Goal: Task Accomplishment & Management: Complete application form

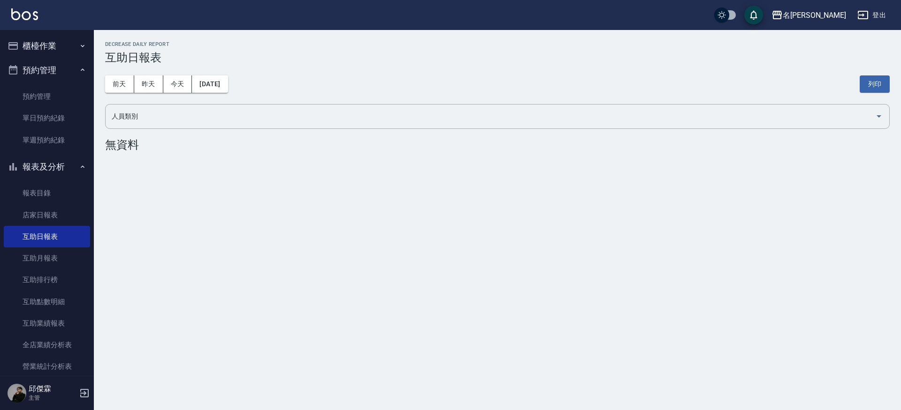
click at [46, 45] on button "櫃檯作業" at bounding box center [47, 46] width 86 height 24
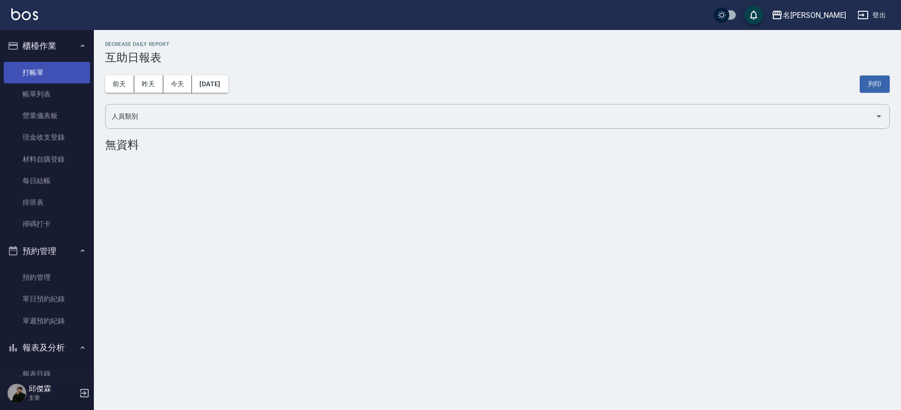
click at [42, 70] on link "打帳單" at bounding box center [47, 73] width 86 height 22
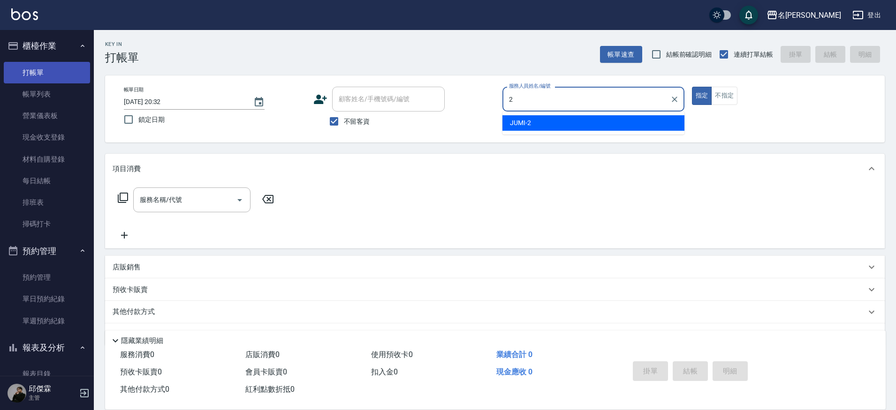
type input "JUMI-2"
type button "true"
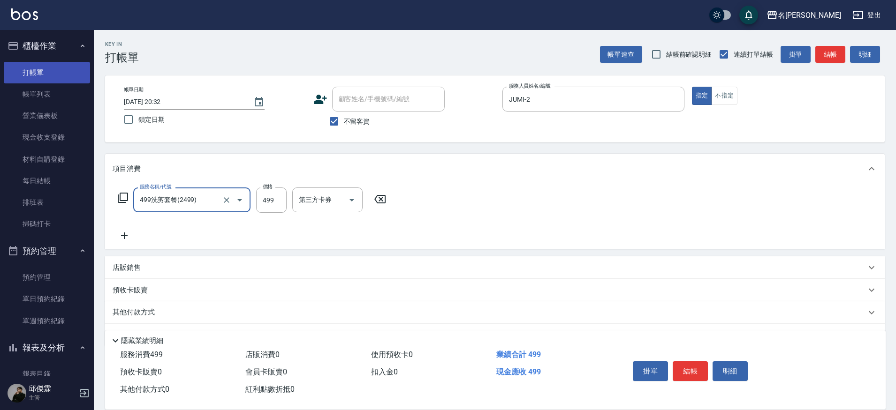
type input "499洗剪套餐(2499)"
type input "500"
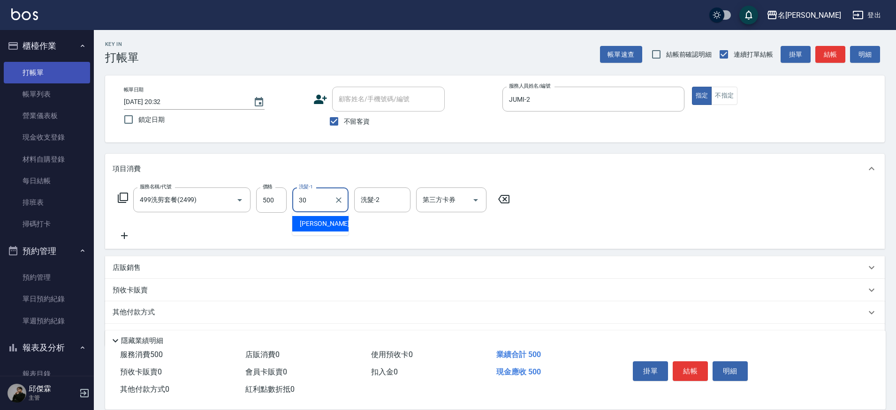
type input "[PERSON_NAME]-30"
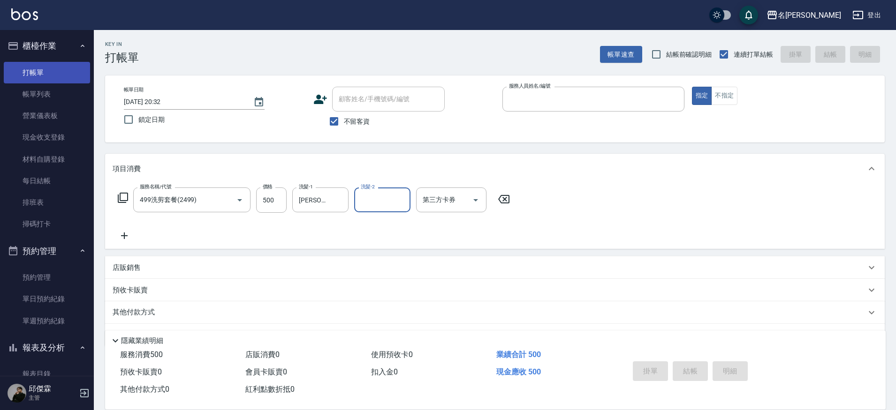
type input "2"
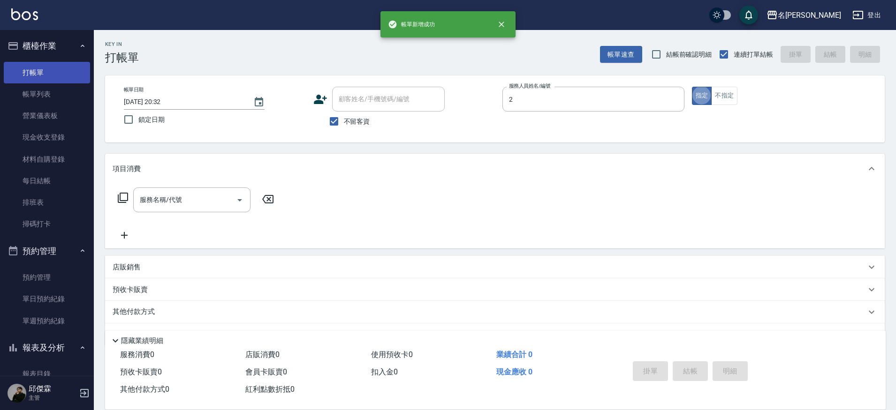
type input "JUMI-2"
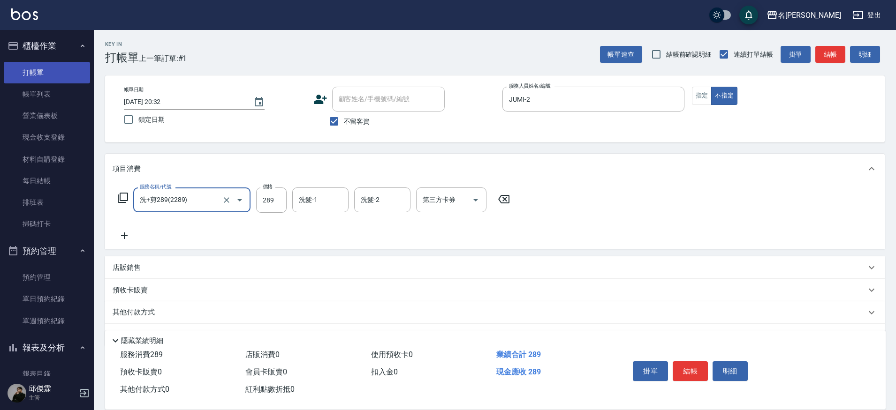
type input "洗+剪289(2289)"
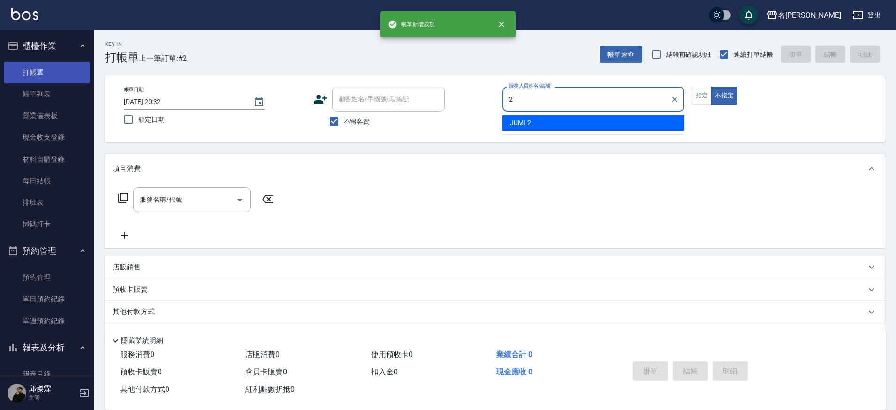
type input "JUMI-2"
type button "false"
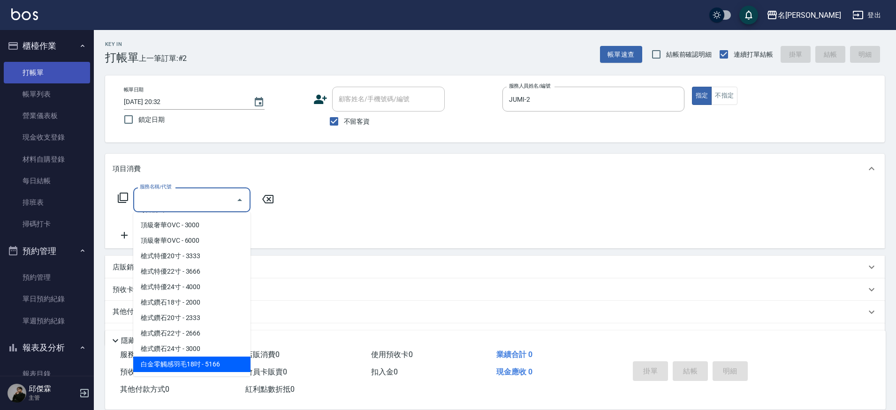
scroll to position [1485, 0]
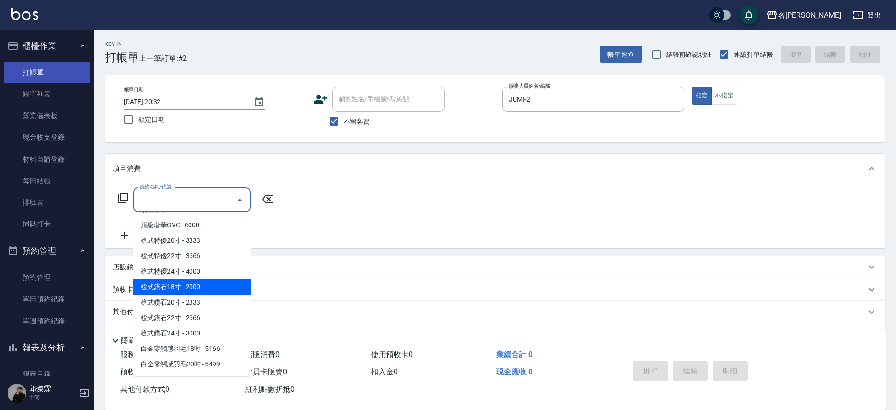
type input "槍式鑽石18寸(槍式鑽石18寸)"
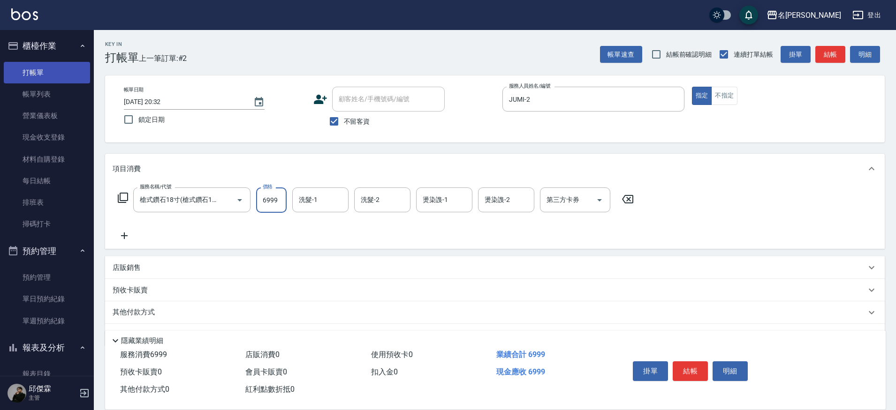
type input "6999"
type input "[PERSON_NAME]-30"
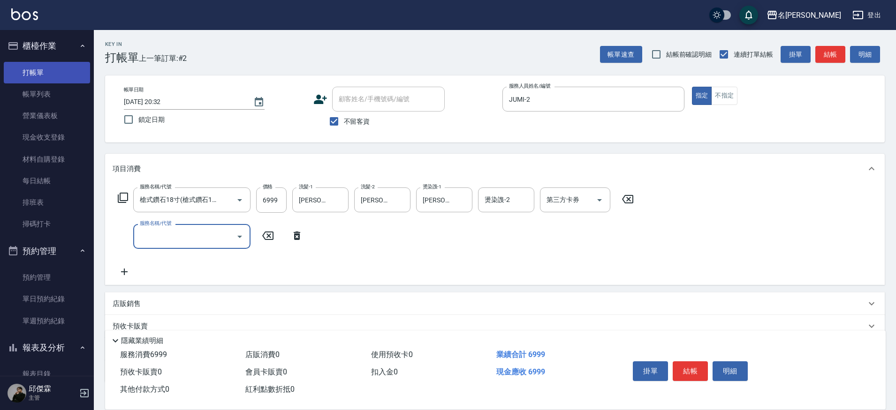
scroll to position [0, 0]
type input "一般洗(1250)"
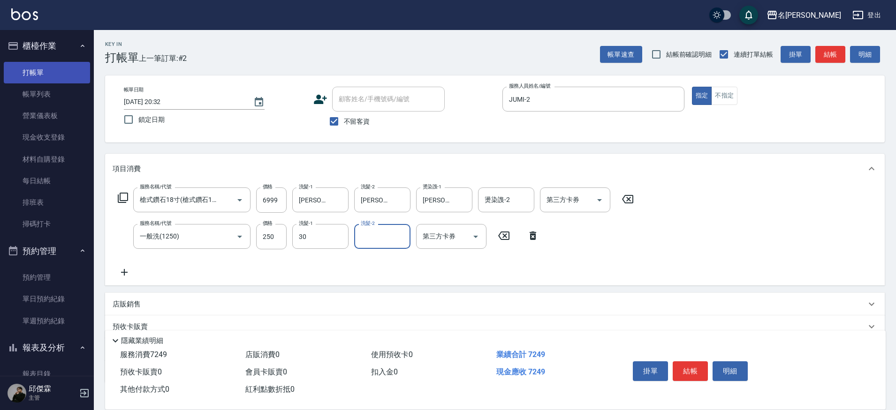
type input "[PERSON_NAME]-30"
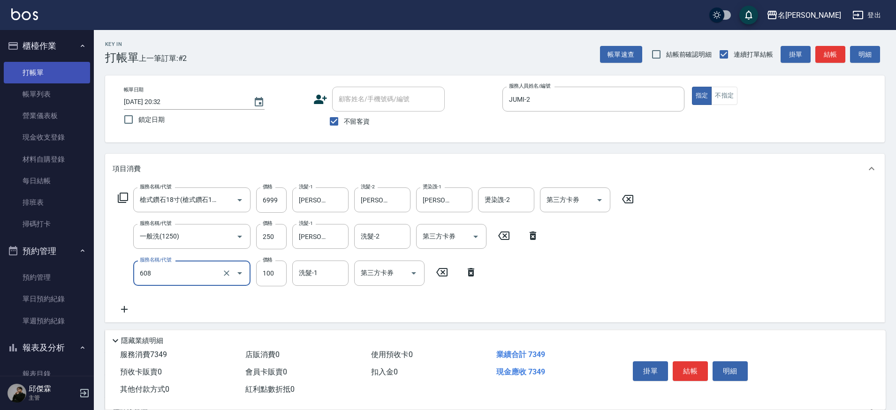
type input "精油(長)(608)"
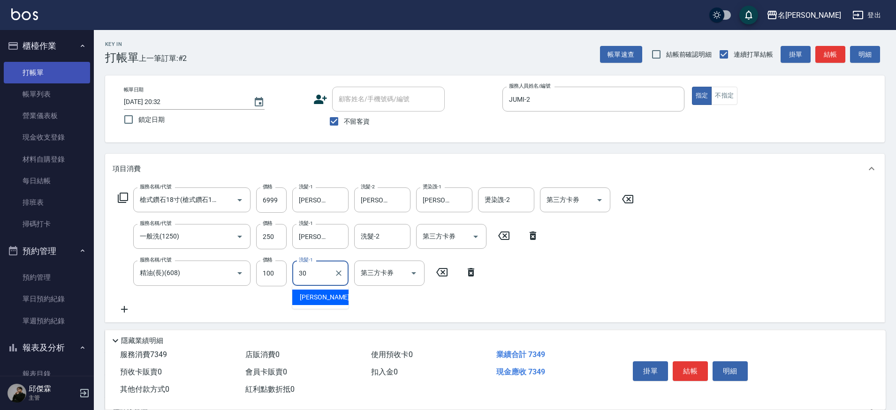
type input "[PERSON_NAME]-30"
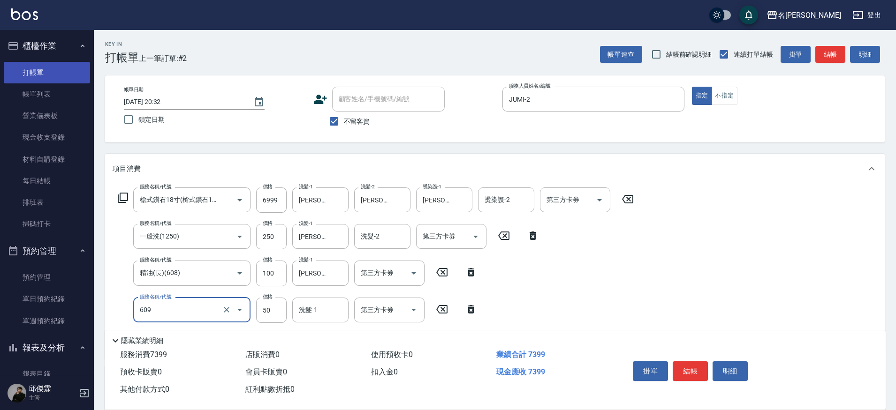
type input "精油(609)"
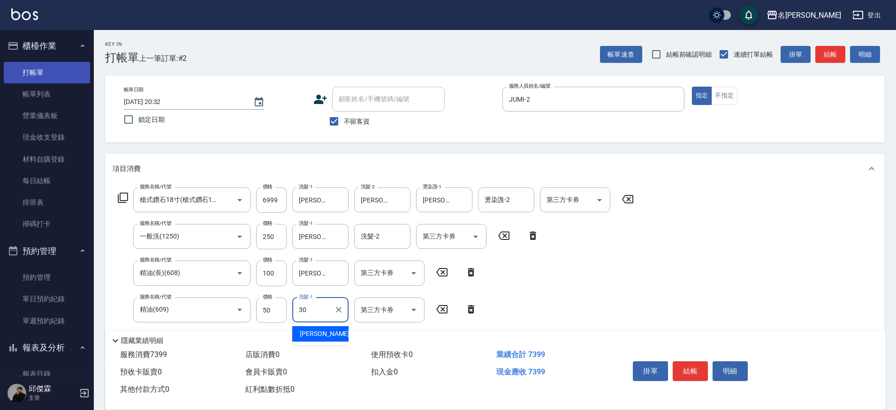
type input "[PERSON_NAME]-30"
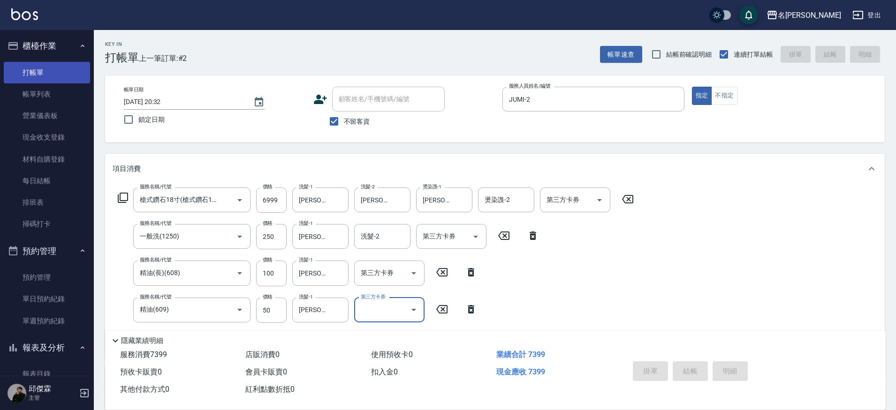
type input "[DATE] 20:34"
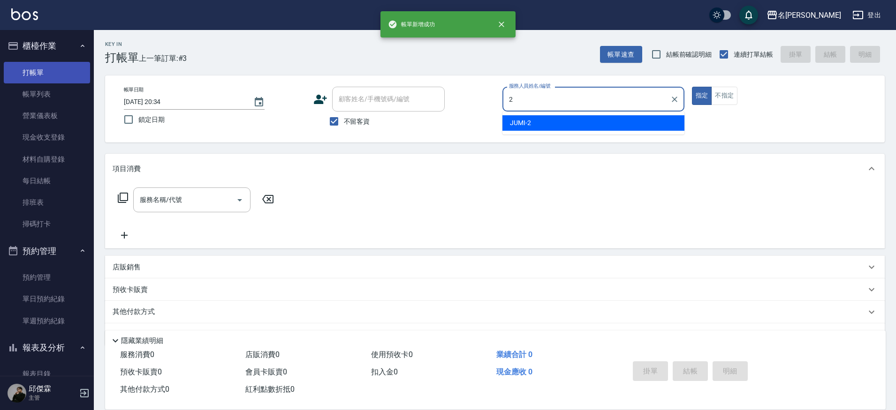
type input "JUMI-2"
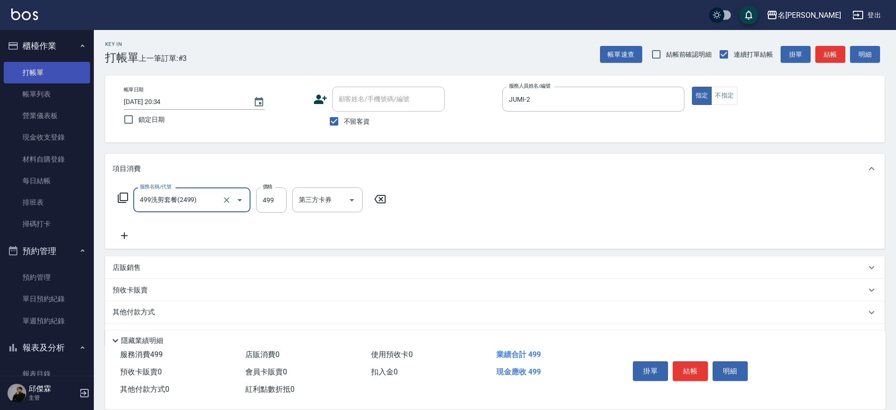
type input "499洗剪套餐(2499)"
type input "500"
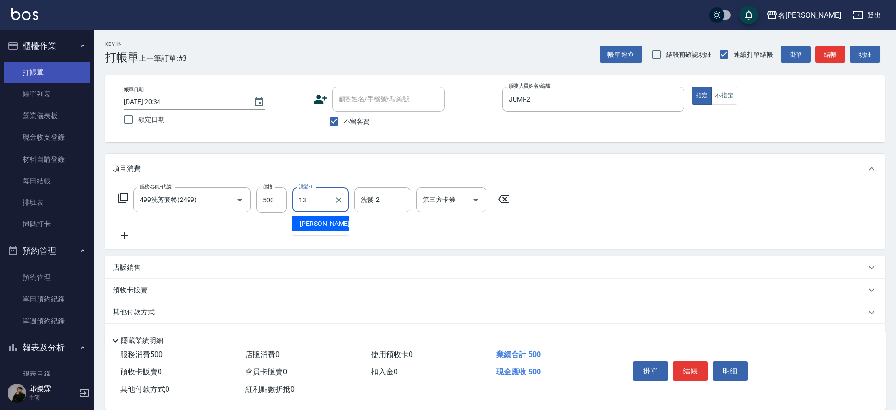
type input "[PERSON_NAME]-13"
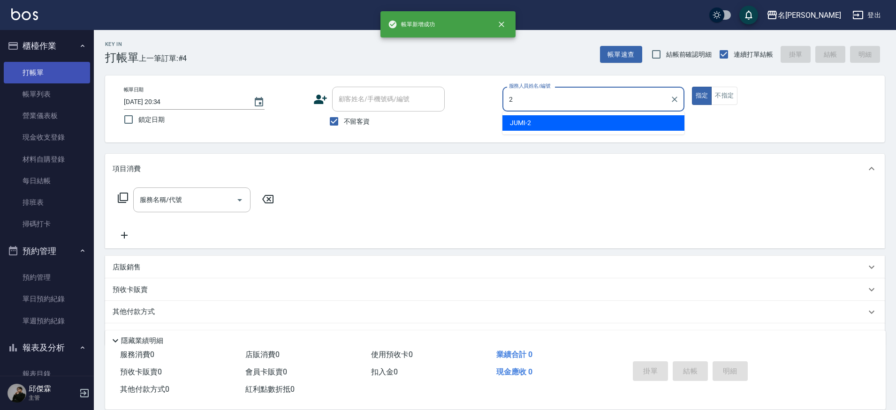
type input "JUMI-2"
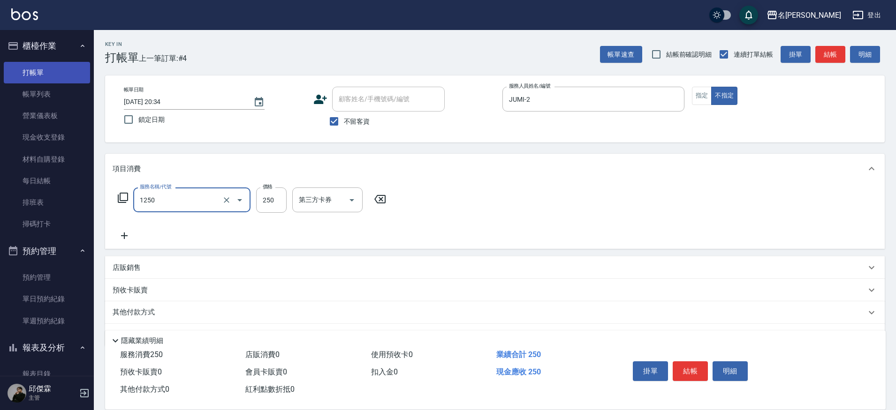
type input "一般洗(1250)"
type input "Nini-23"
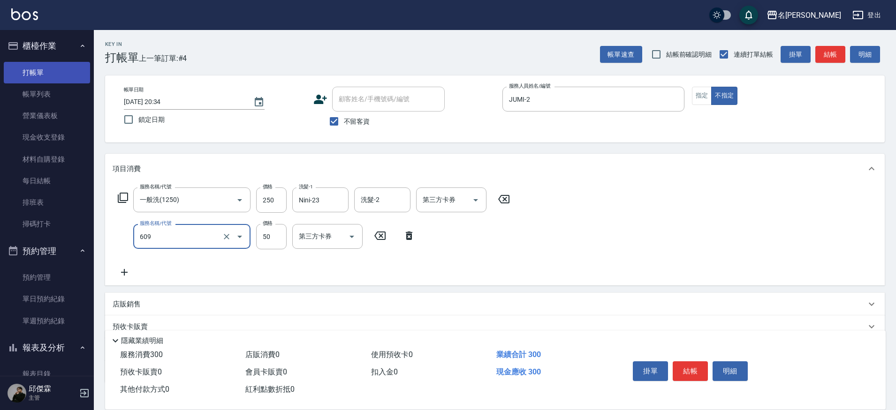
type input "精油(609)"
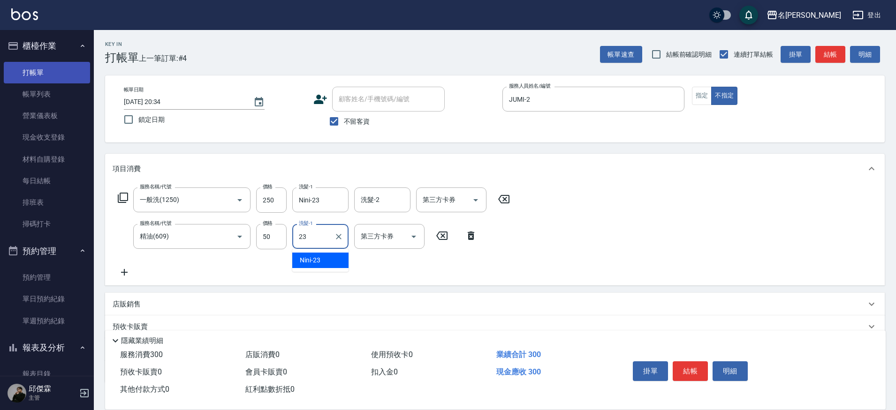
type input "Nini-23"
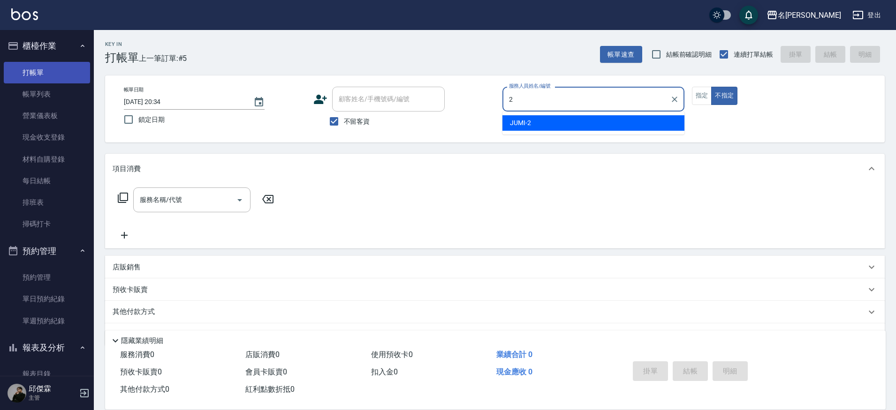
type input "JUMI-2"
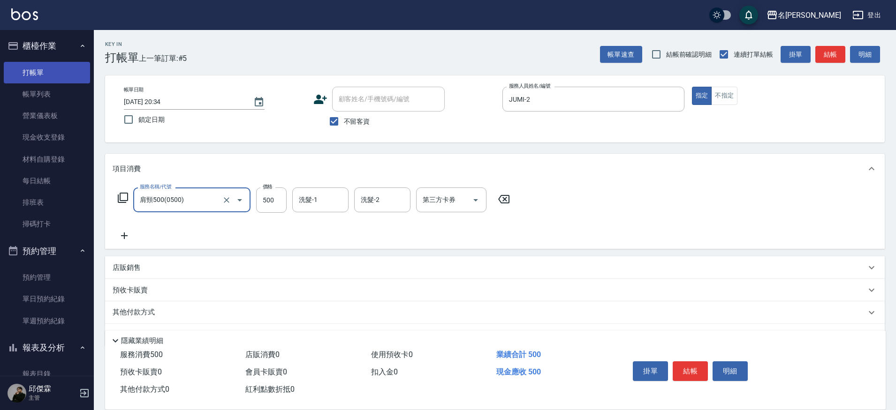
type input "肩頸500(0500)"
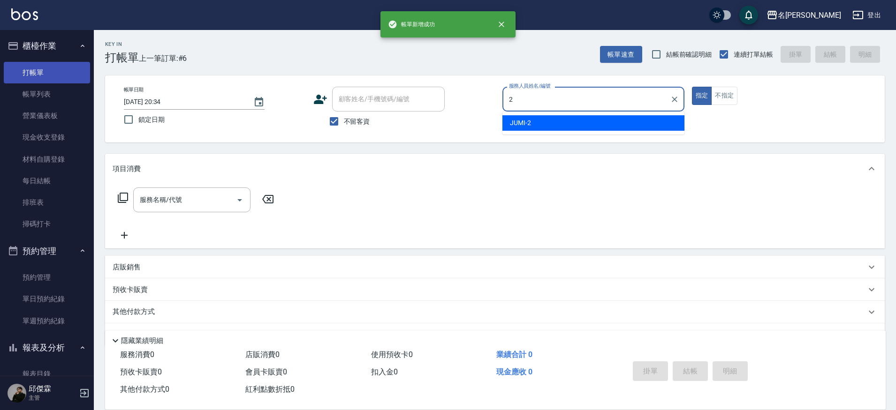
type input "JUMI-2"
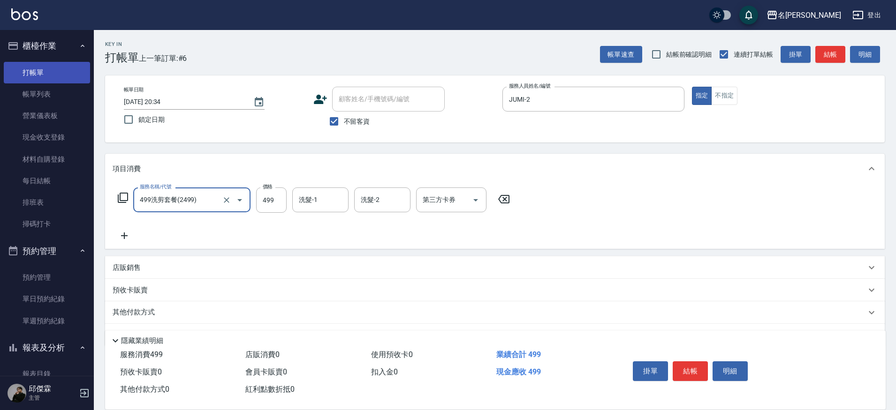
type input "499洗剪套餐(2499)"
type input "500"
type input "[PERSON_NAME]-30"
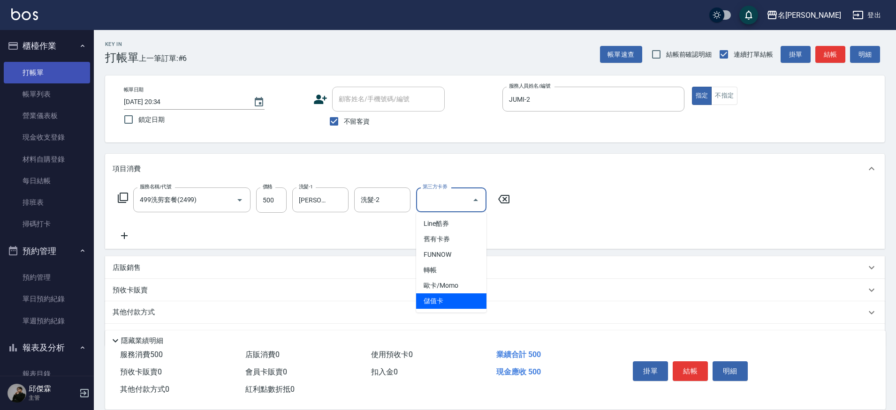
type input "儲值卡"
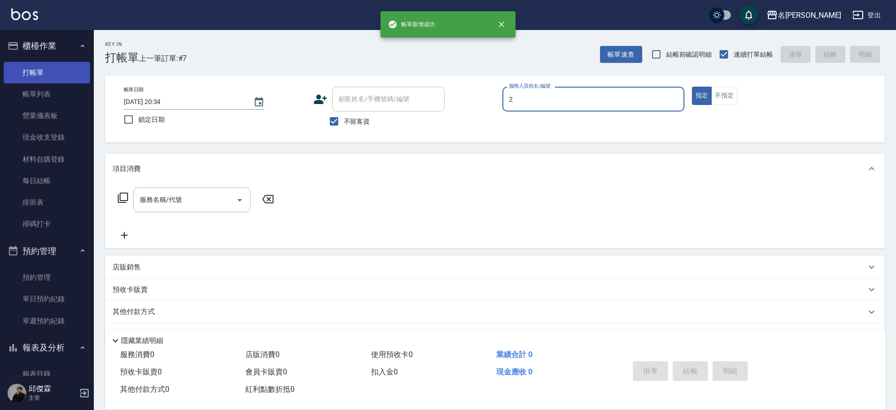
type input "JUMI-2"
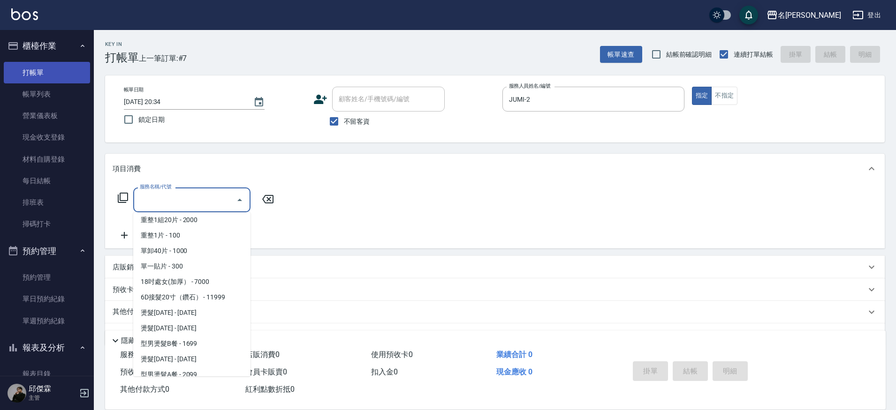
scroll to position [855, 0]
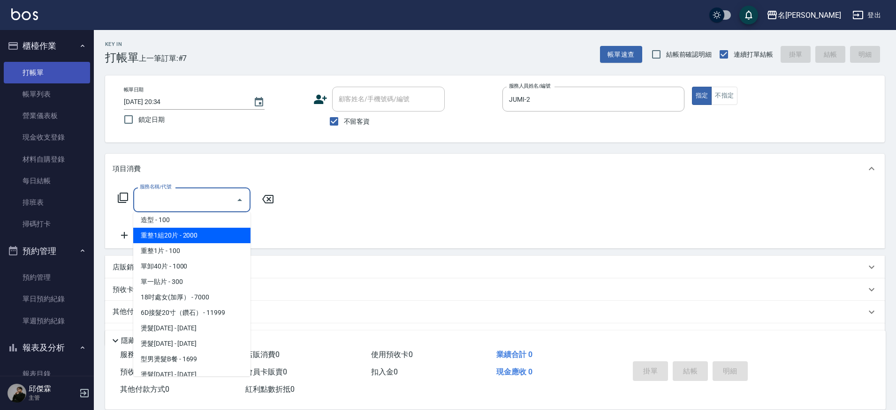
type input "重整1組20片(7006)"
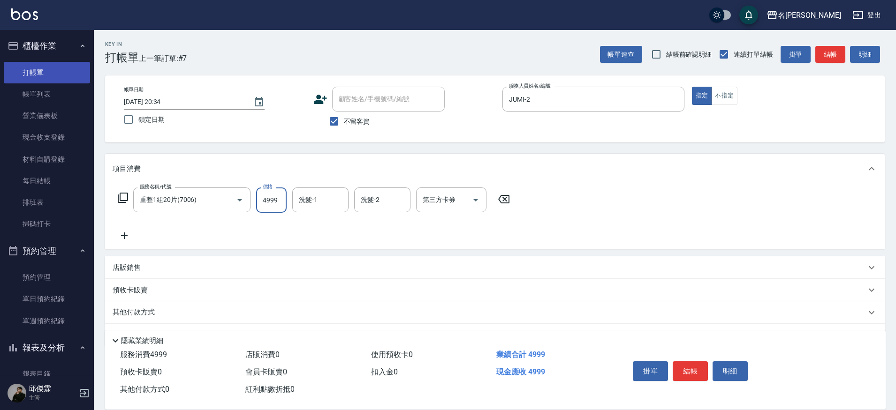
type input "4999"
type input "[PERSON_NAME]-30"
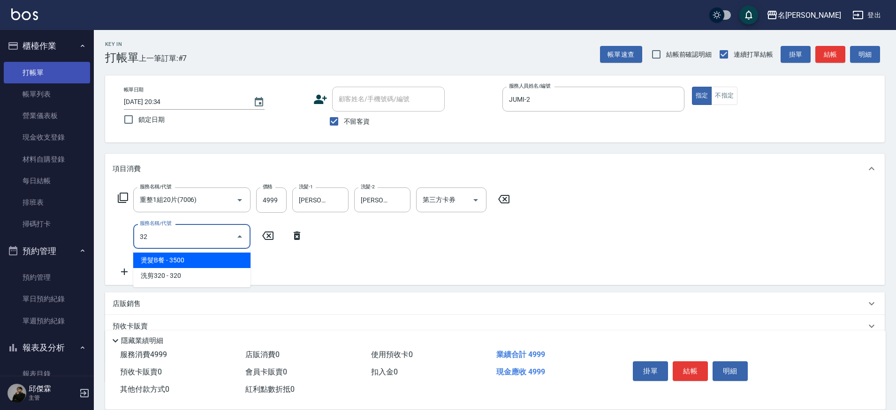
type input "3"
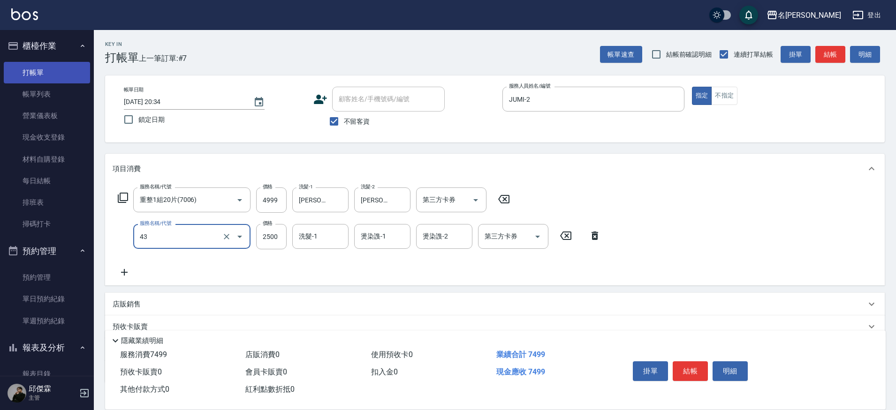
type input "染髮C餐(43)"
type input "2000"
type input "[PERSON_NAME]-30"
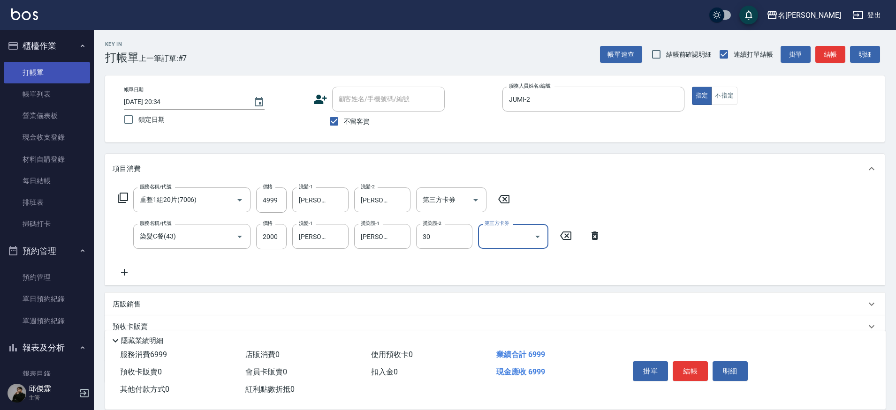
type input "[PERSON_NAME]-30"
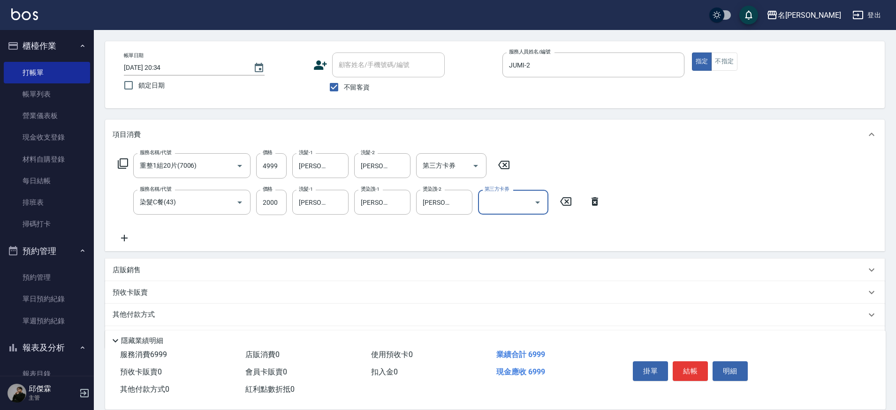
scroll to position [62, 0]
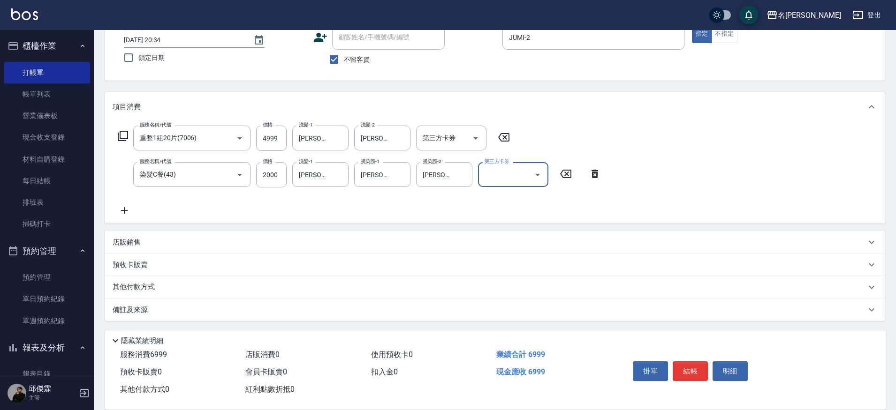
click at [134, 287] on p "其他付款方式" at bounding box center [136, 287] width 47 height 10
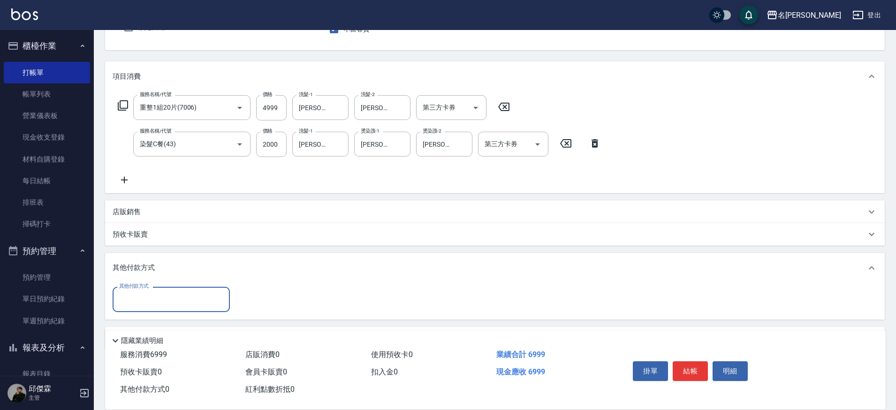
scroll to position [106, 0]
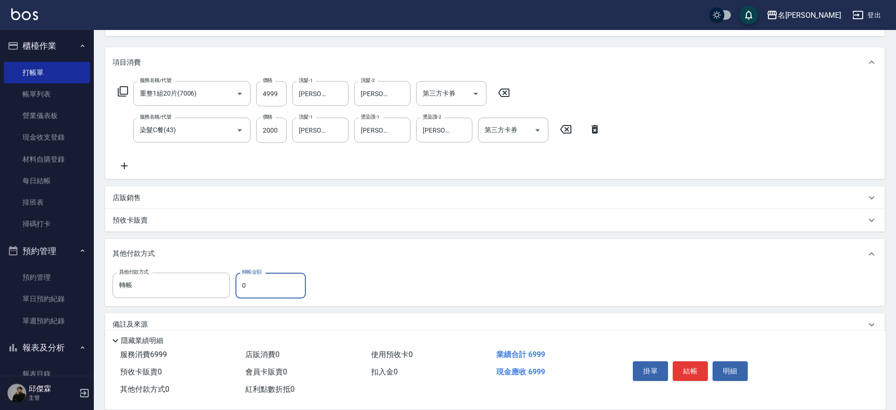
type input "轉帳"
type input "2000"
click at [311, 136] on input "[PERSON_NAME]-30" at bounding box center [313, 130] width 34 height 16
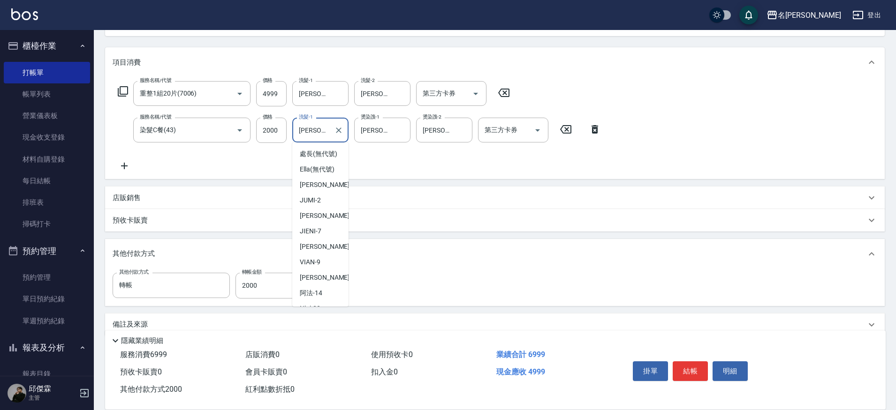
scroll to position [35, 0]
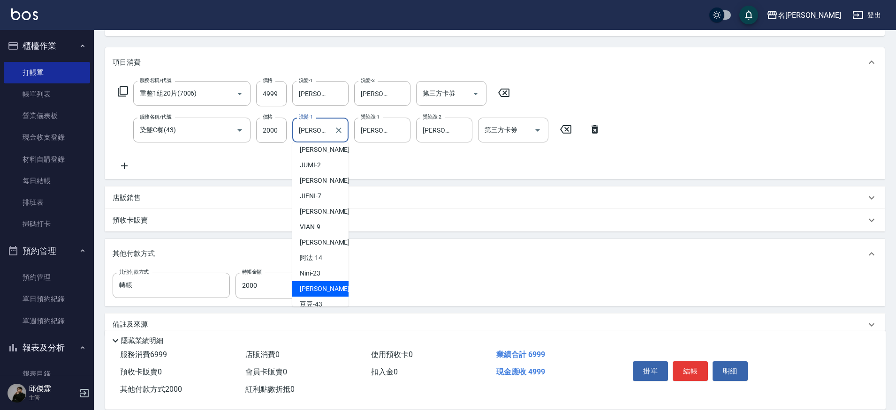
click at [325, 138] on div "[PERSON_NAME]-30 洗髮-1" at bounding box center [320, 130] width 56 height 25
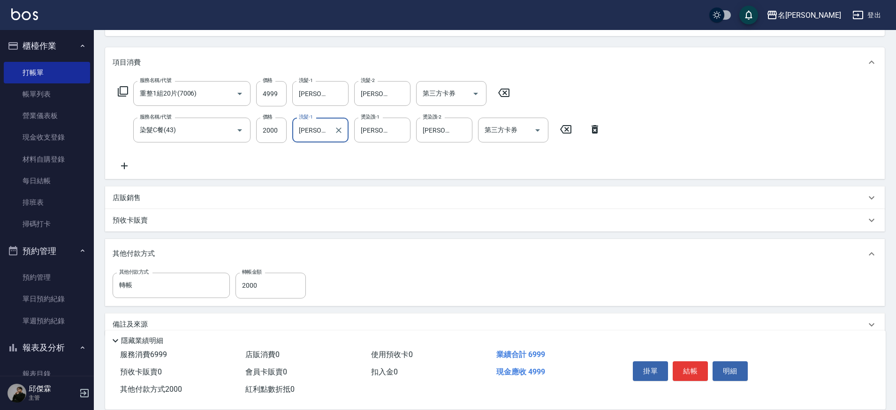
type input "曉"
type input "0"
type input "Nini-23"
type input "曉"
type input "Nini-23"
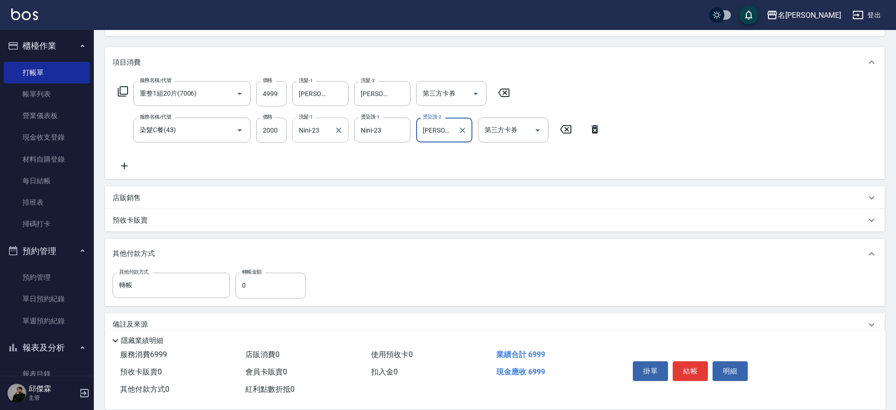
type input "曉"
type input "Nini-23"
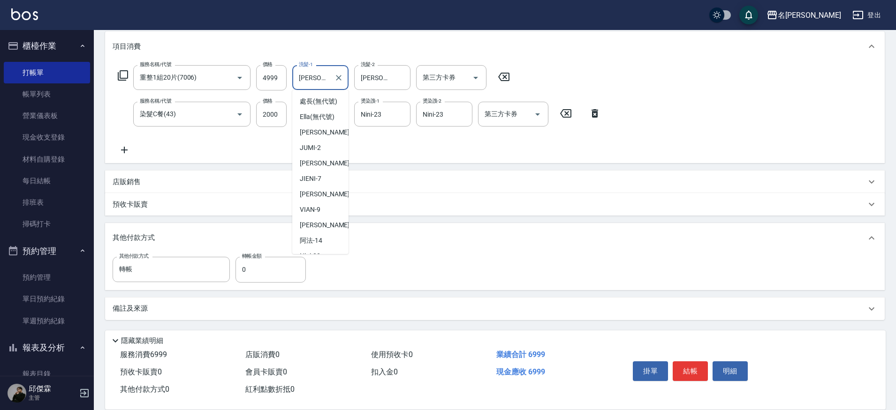
drag, startPoint x: 326, startPoint y: 80, endPoint x: 330, endPoint y: 79, distance: 4.7
click at [326, 80] on input "[PERSON_NAME]-30" at bounding box center [313, 77] width 34 height 16
type input "曉"
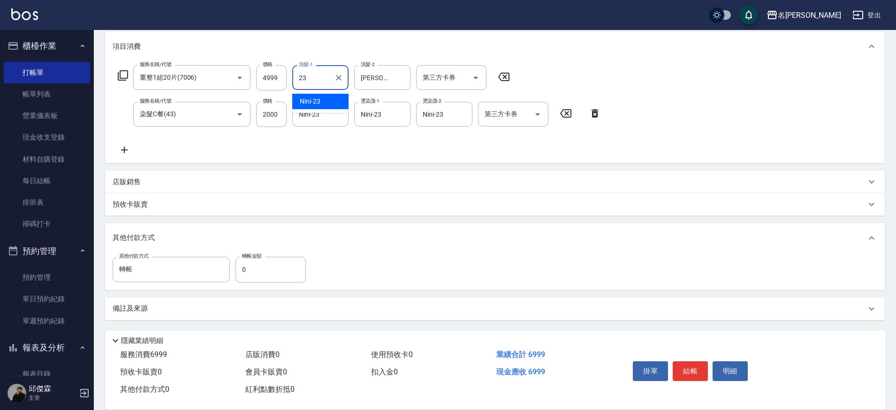
type input "Nini-23"
type input "曉"
type input "Nini-23"
click at [273, 266] on input "0" at bounding box center [270, 269] width 70 height 25
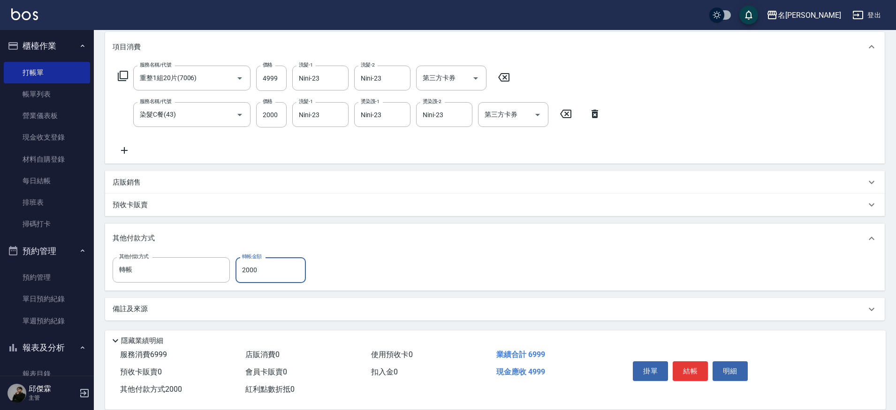
type input "2000"
type input "[DATE] 20:37"
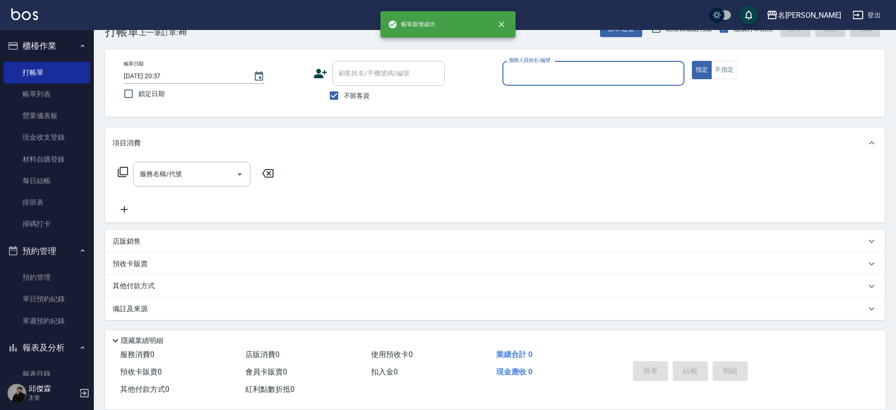
scroll to position [26, 0]
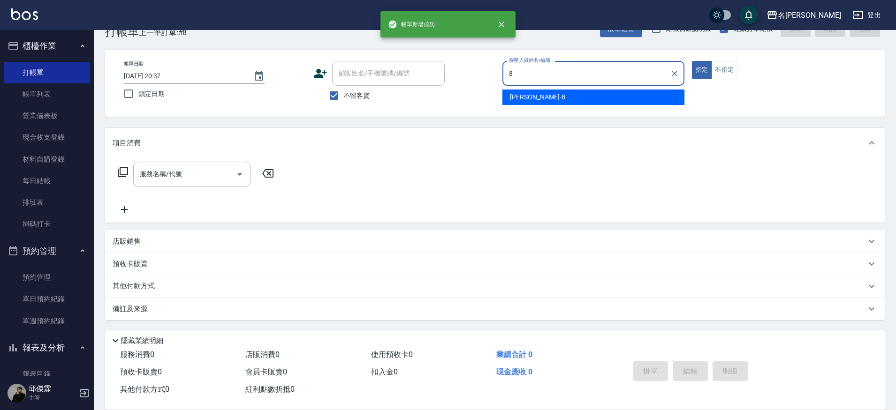
type input "Kira-8"
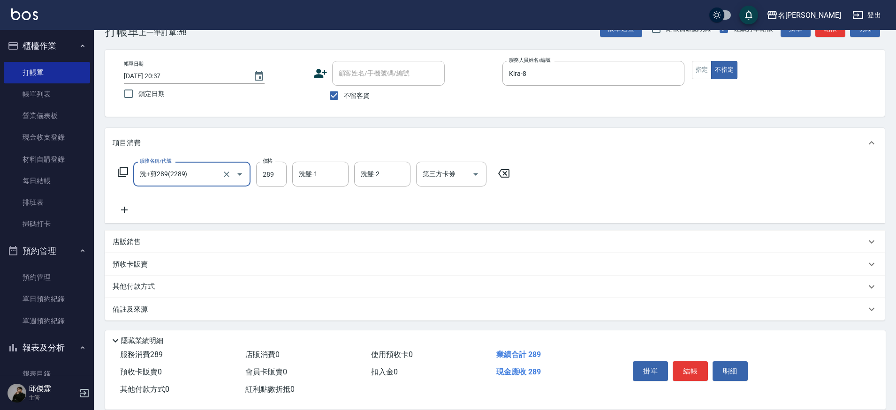
type input "洗+剪289(2289)"
type input "妞妞-66"
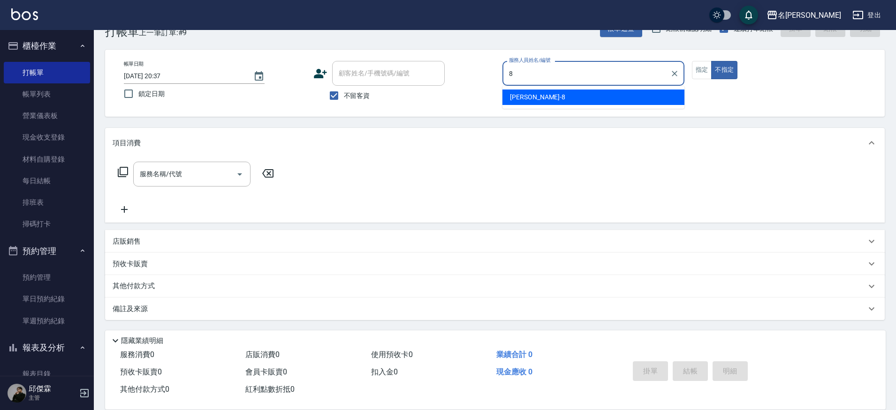
type input "Kira-8"
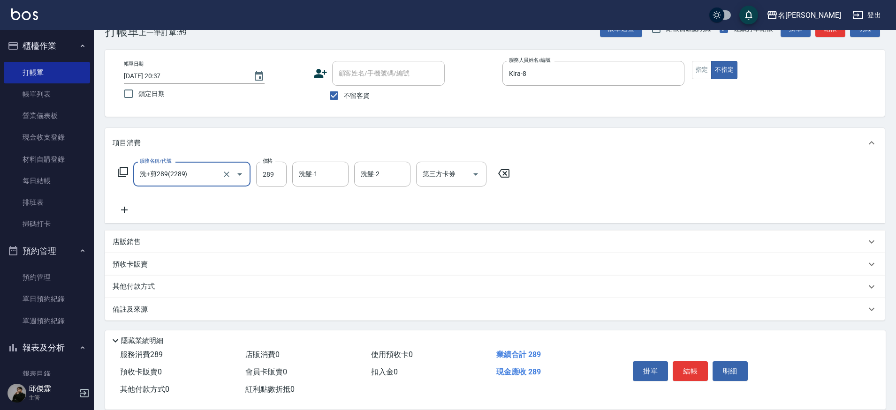
type input "洗+剪289(2289)"
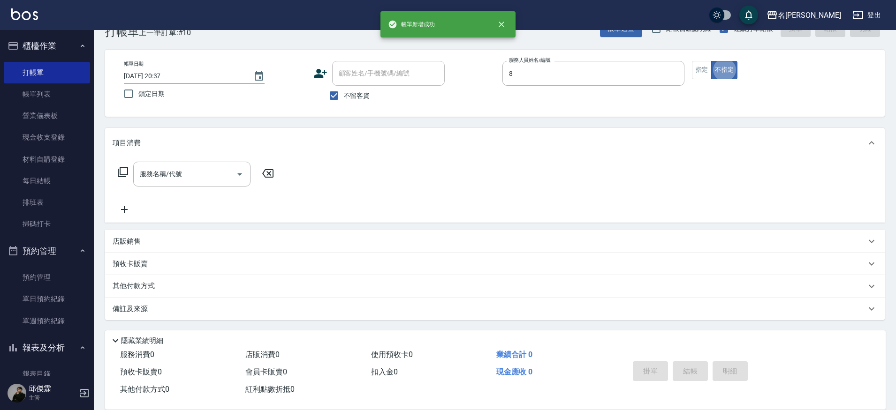
type input "Kira-8"
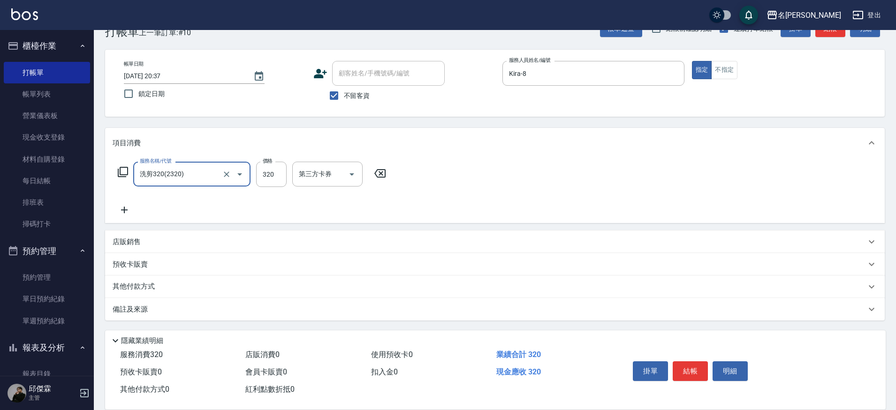
type input "洗剪320(2320)"
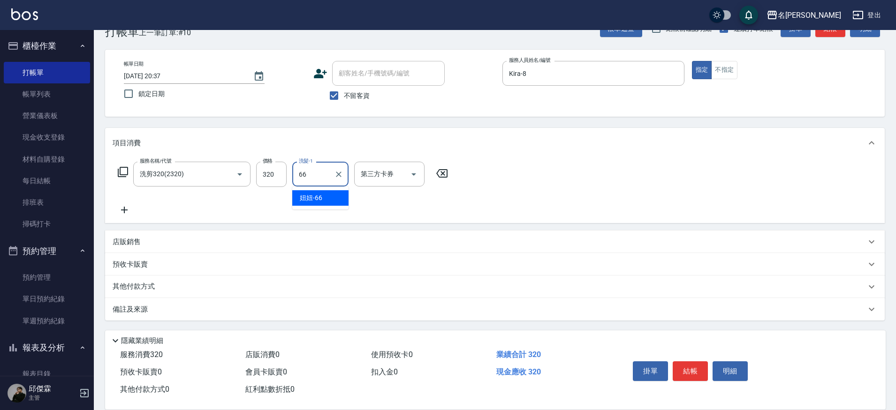
type input "6"
type input "[PERSON_NAME]-13"
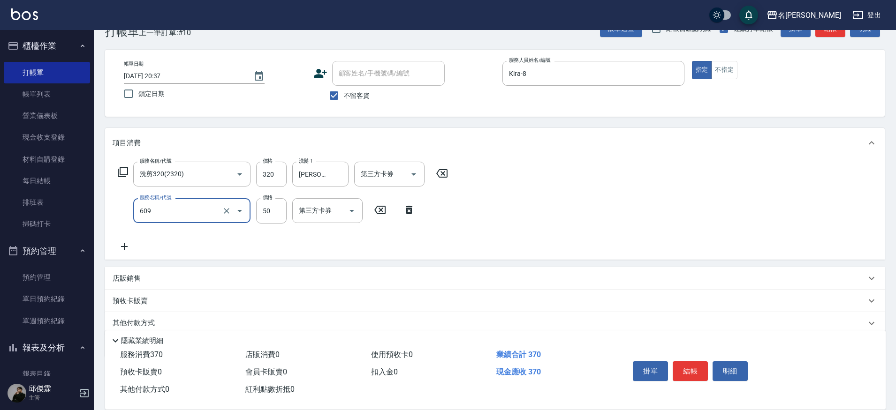
type input "精油(609)"
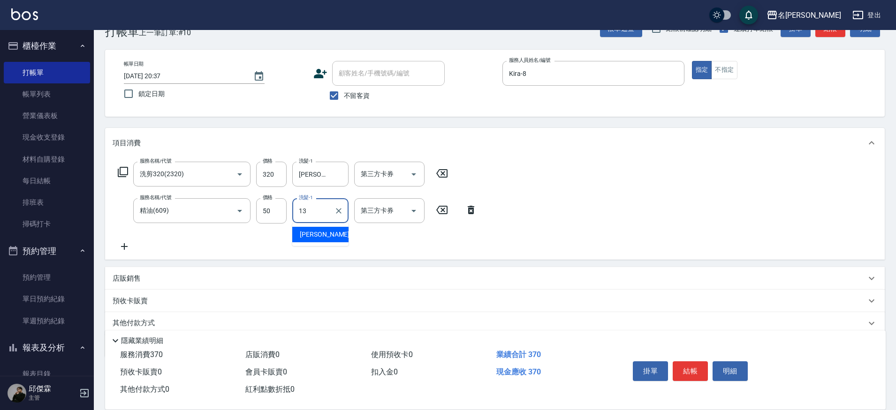
type input "[PERSON_NAME]-13"
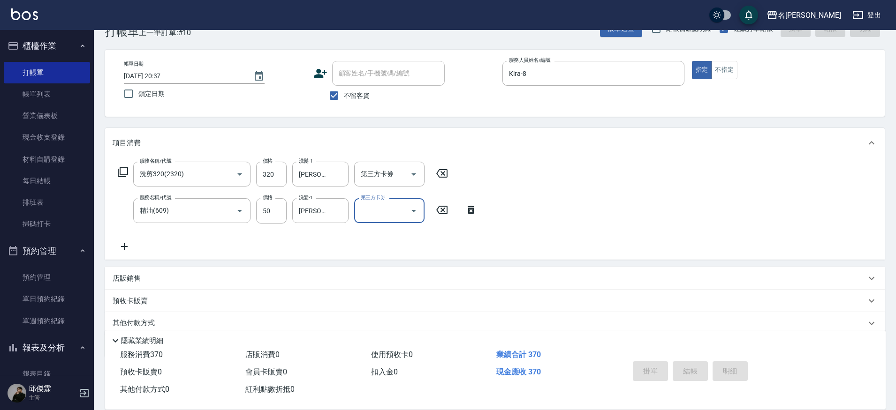
type input "[DATE] 20:38"
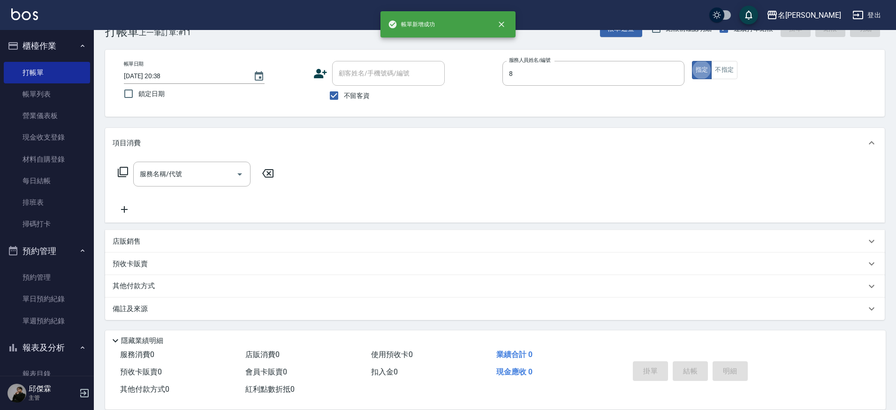
type input "Kira-8"
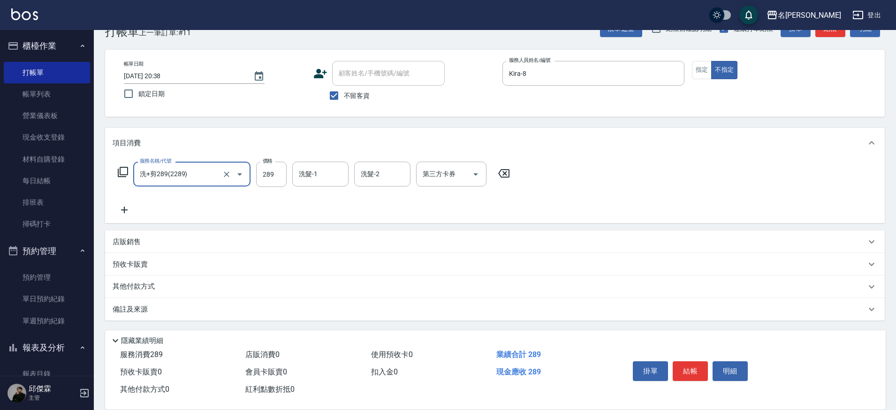
type input "洗+剪289(2289)"
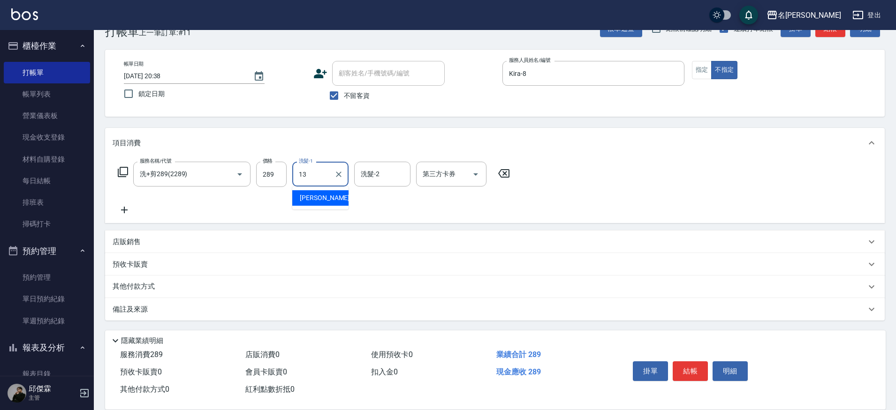
type input "[PERSON_NAME]-13"
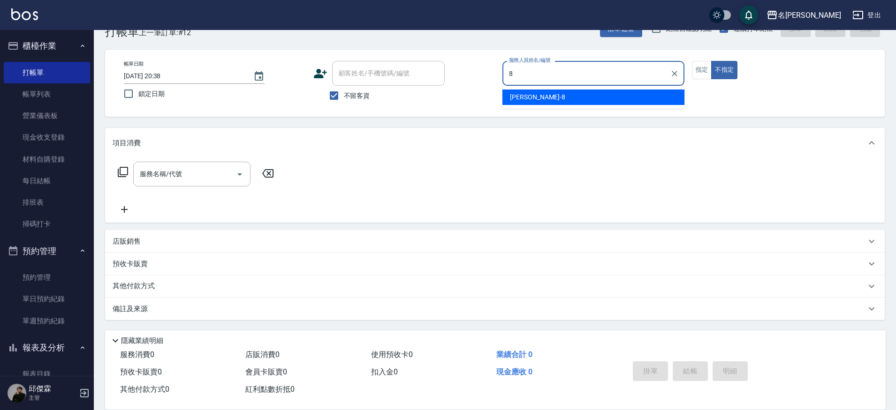
type input "Kira-8"
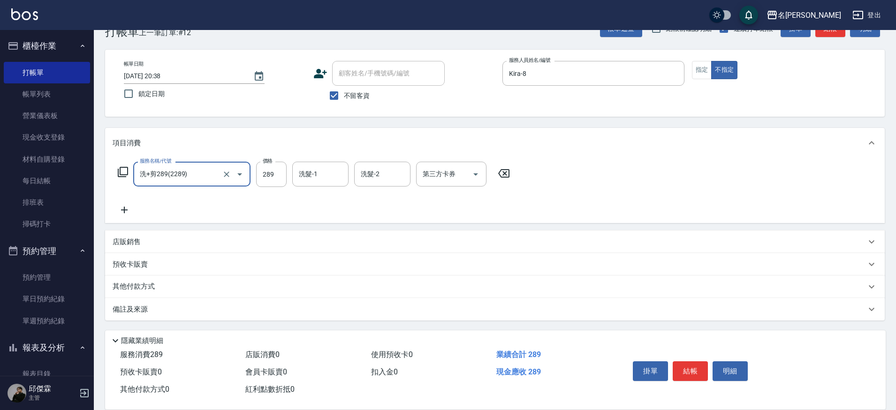
type input "洗+剪289(2289)"
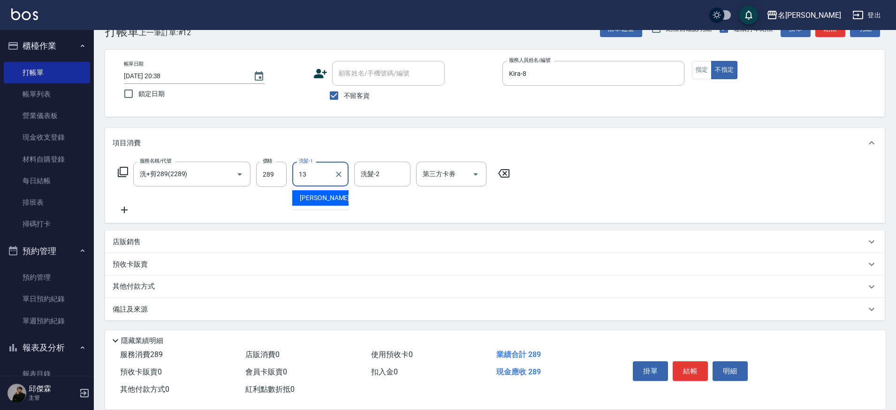
type input "[PERSON_NAME]-13"
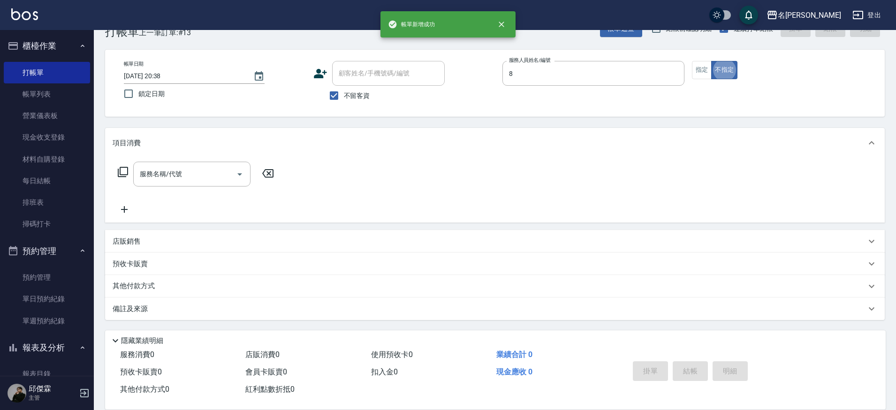
type input "Kira-8"
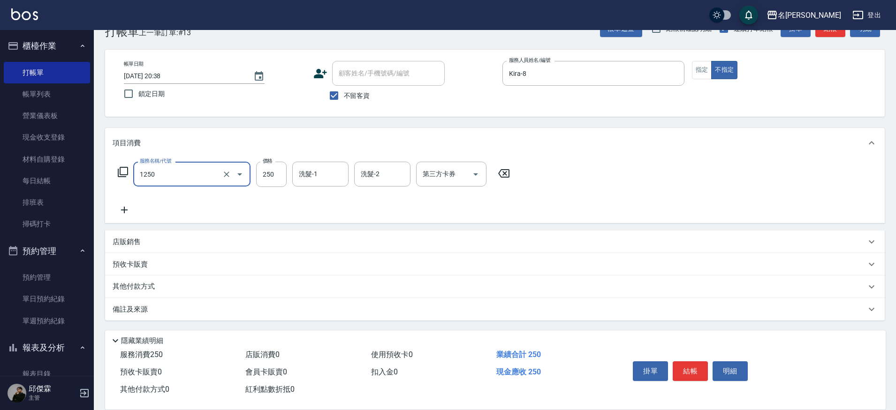
type input "一般洗(1250)"
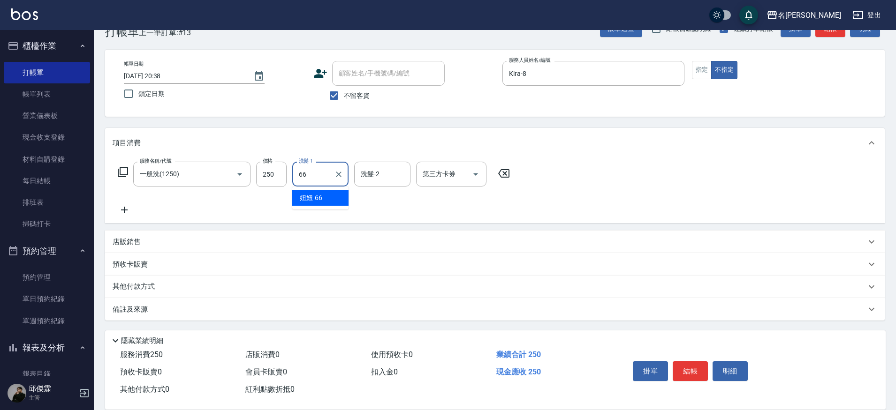
type input "妞妞-66"
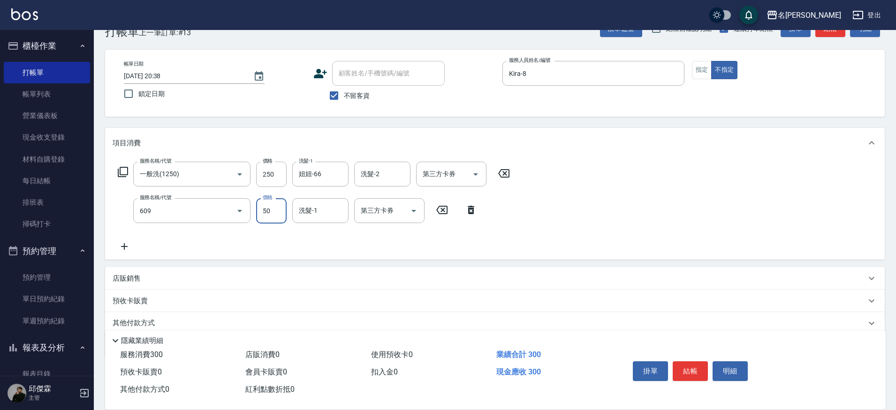
type input "精油(609)"
type input "妞妞-66"
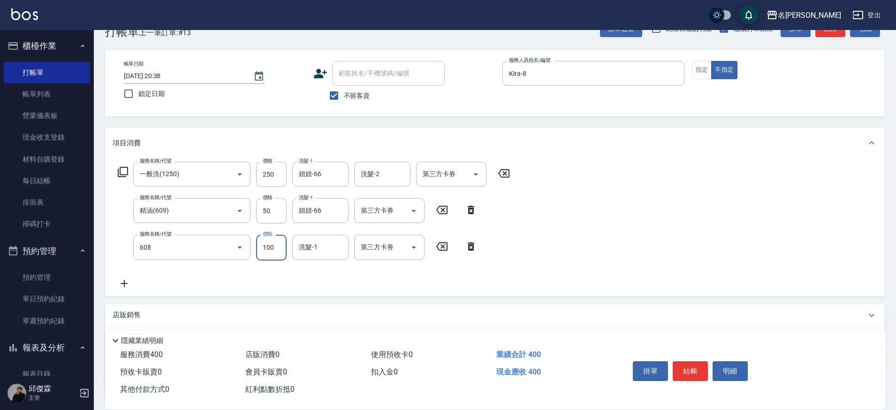
type input "精油(長)(608)"
type input "妞妞-66"
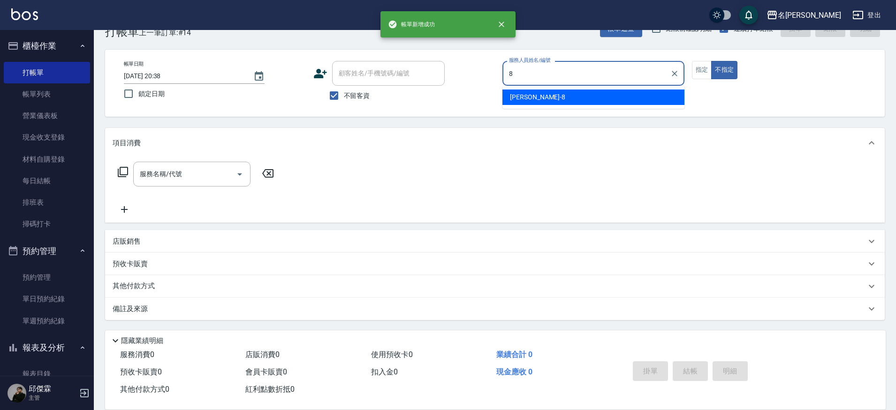
type input "Kira-8"
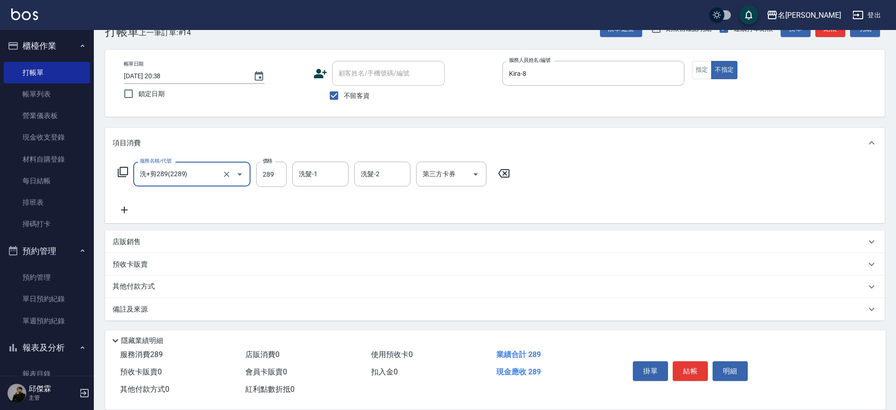
type input "洗+剪289(2289)"
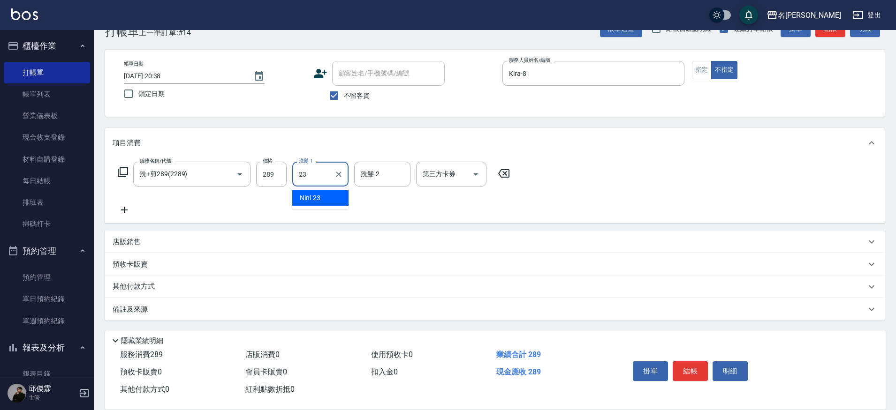
type input "Nini-23"
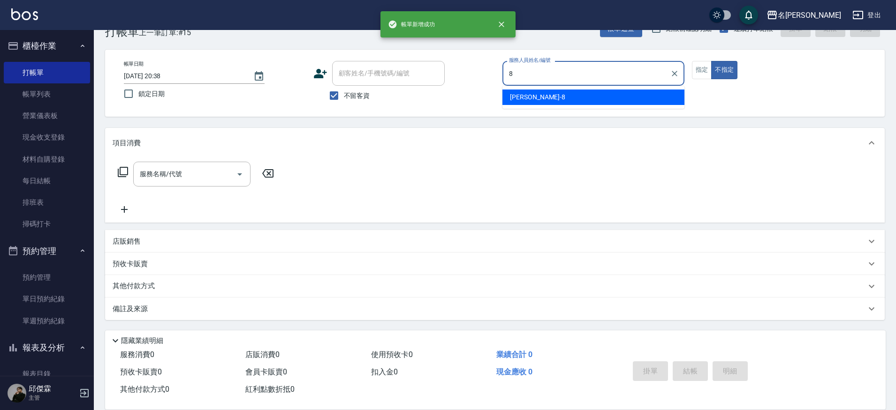
type input "Kira-8"
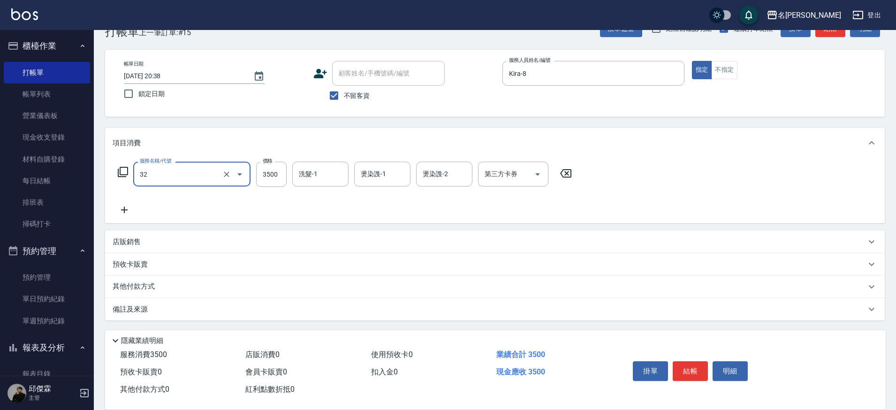
type input "燙髮B餐(32)"
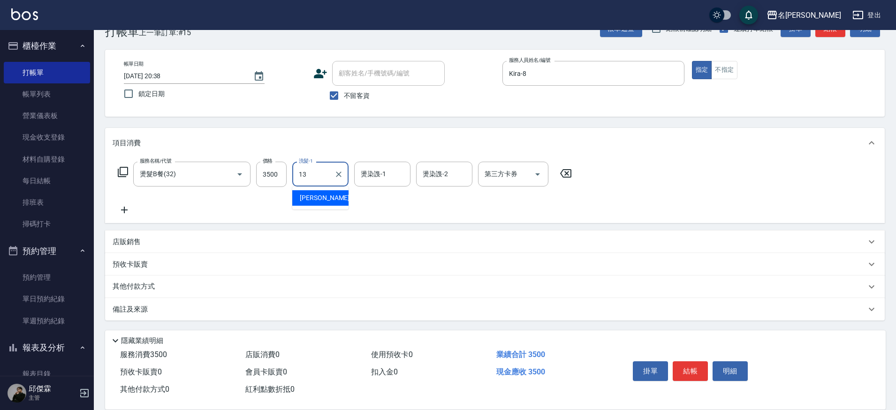
type input "[PERSON_NAME]-13"
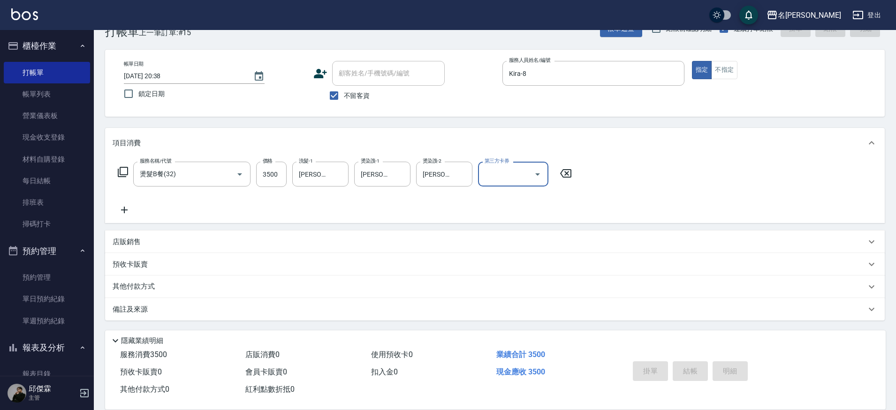
type input "[DATE] 20:39"
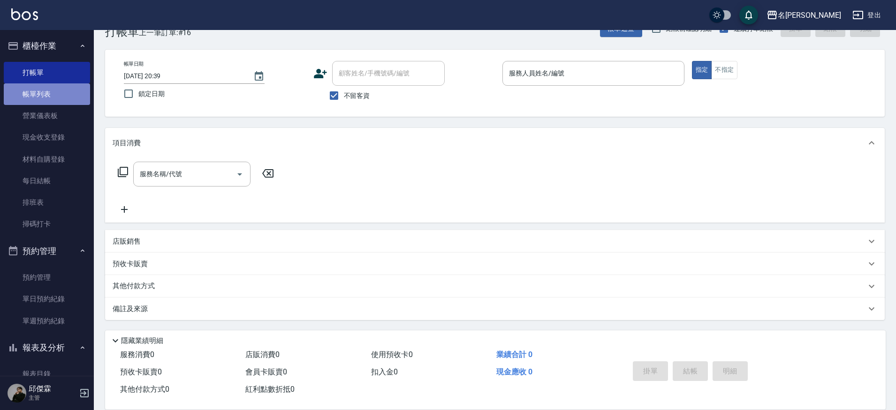
click at [61, 97] on link "帳單列表" at bounding box center [47, 94] width 86 height 22
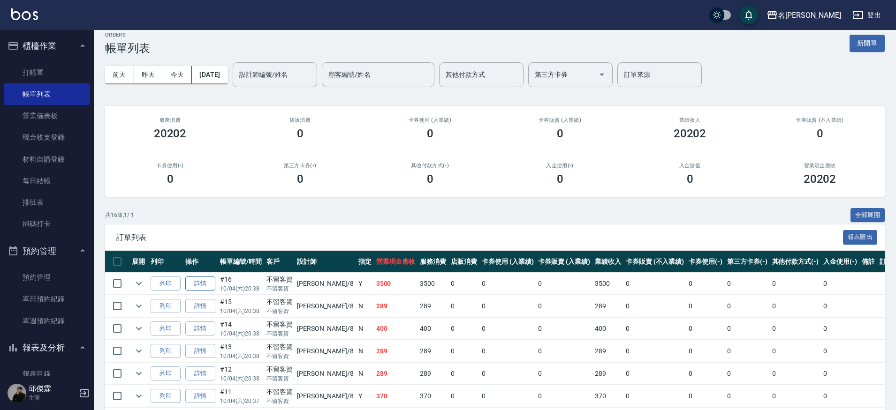
scroll to position [10, 0]
click at [201, 281] on link "詳情" at bounding box center [200, 283] width 30 height 15
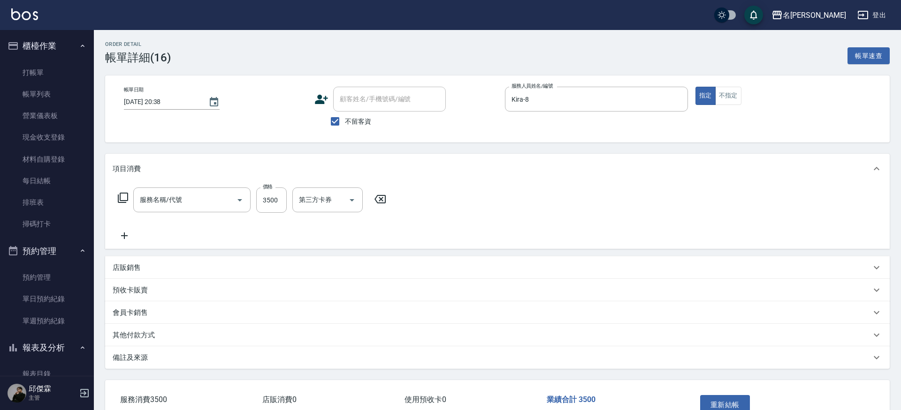
type input "[DATE] 20:38"
checkbox input "true"
type input "Kira-8"
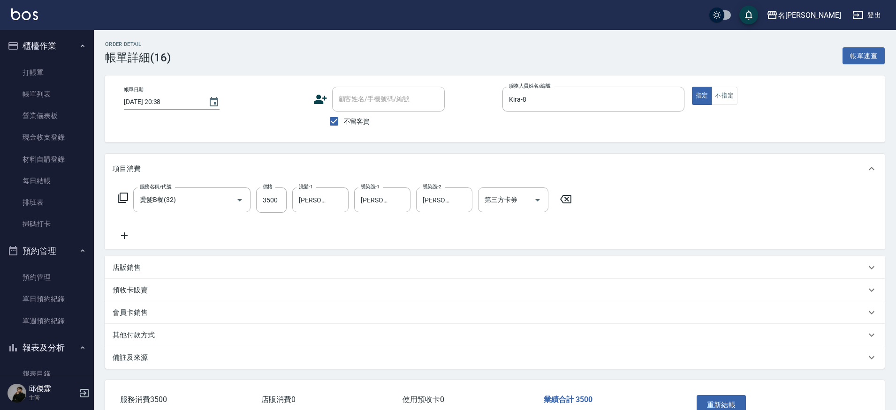
type input "燙髮B餐(32)"
drag, startPoint x: 508, startPoint y: 207, endPoint x: 516, endPoint y: 210, distance: 8.8
click at [508, 207] on input "第三方卡券" at bounding box center [506, 200] width 48 height 16
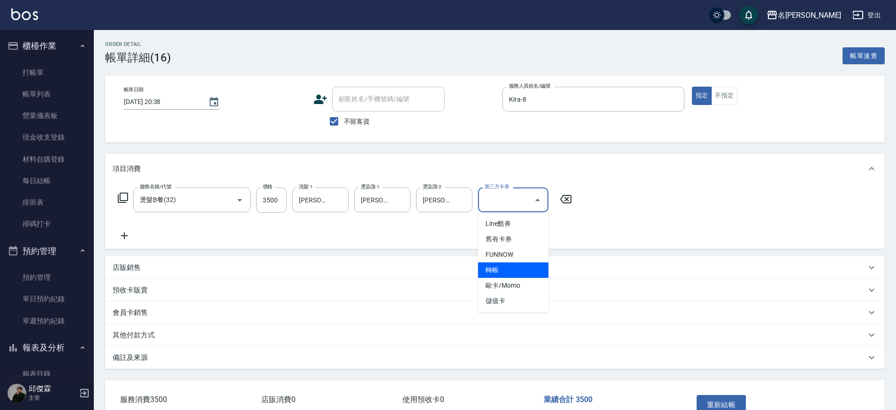
click at [526, 269] on span "轉帳" at bounding box center [513, 270] width 70 height 15
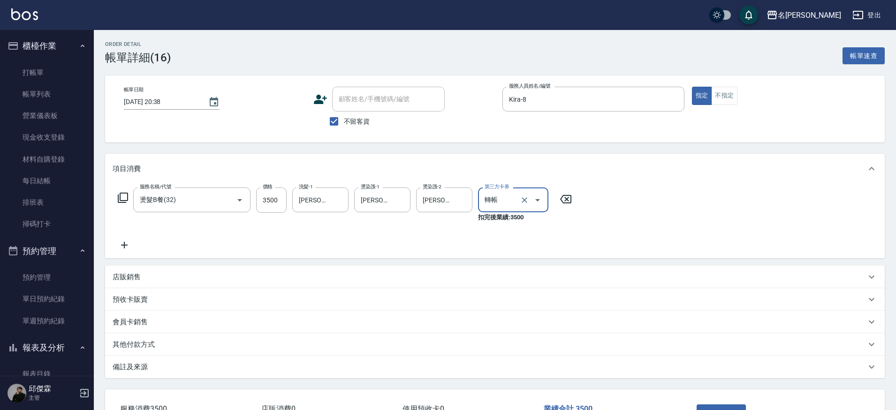
type input "轉帳"
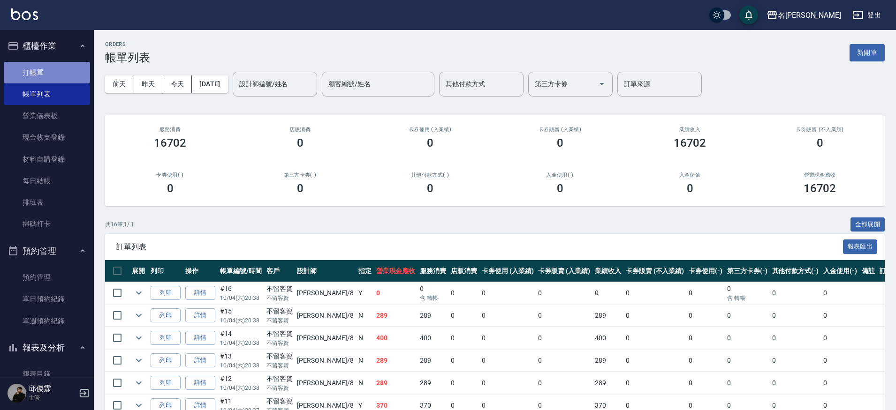
click at [52, 72] on link "打帳單" at bounding box center [47, 73] width 86 height 22
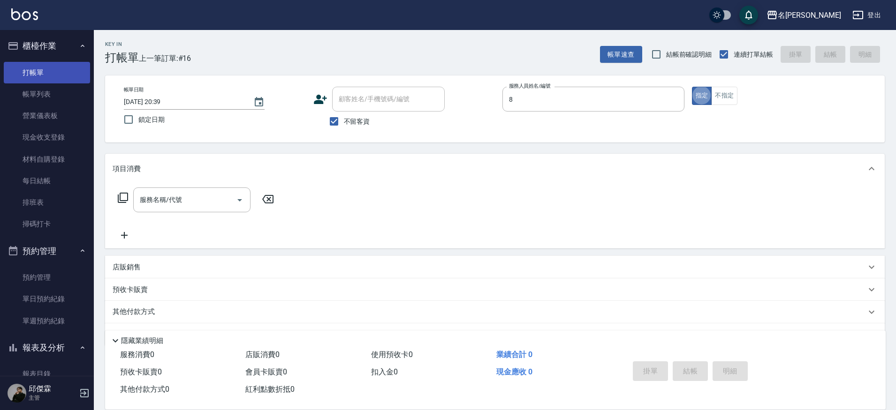
type input "Kira-8"
type button "true"
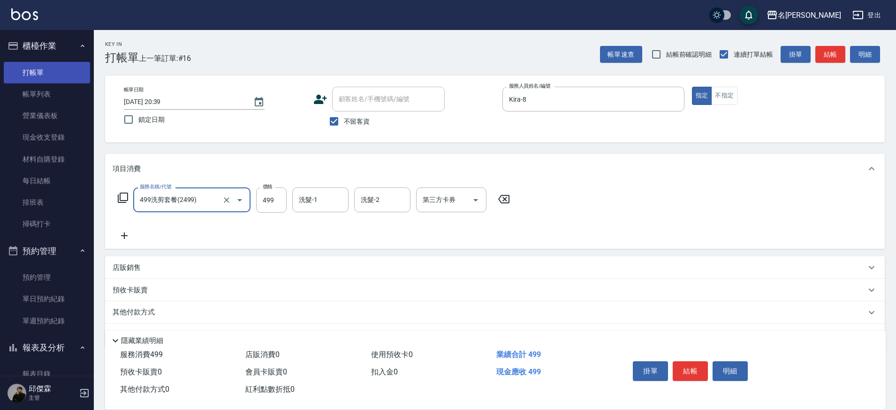
type input "499洗剪套餐(2499)"
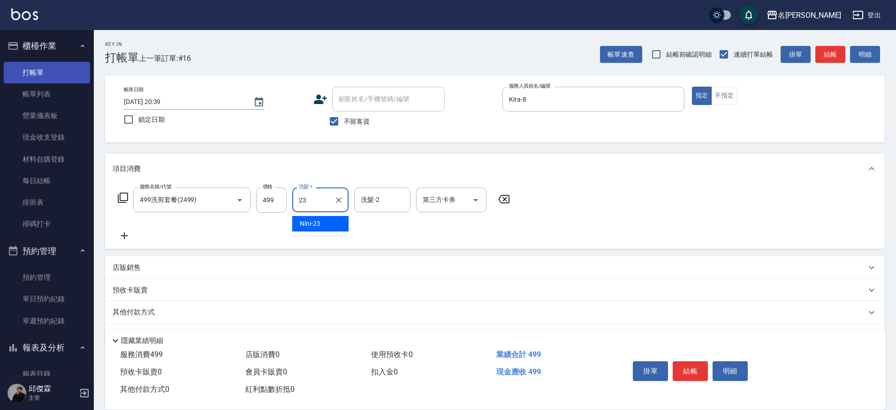
type input "Nini-23"
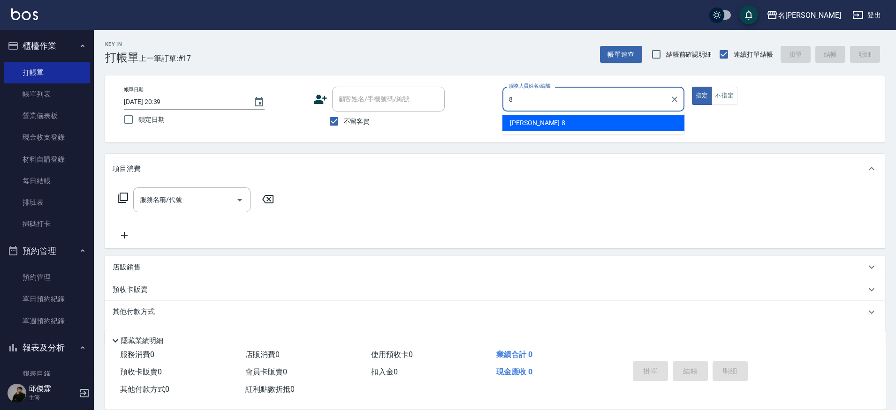
type input "Kira-8"
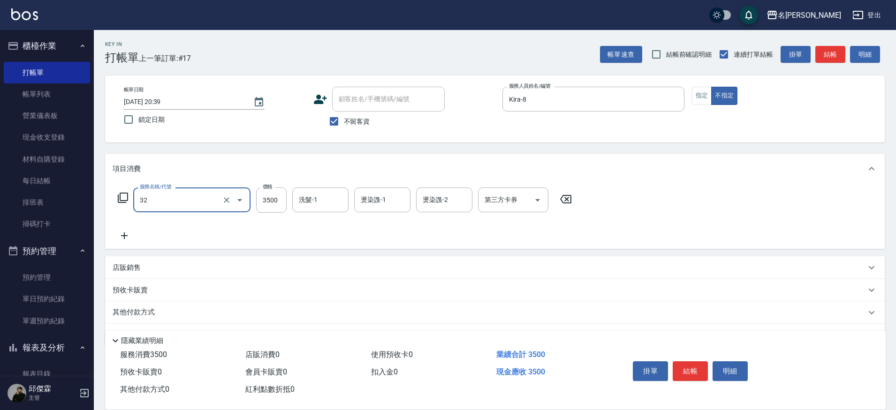
type input "燙髮B餐(32)"
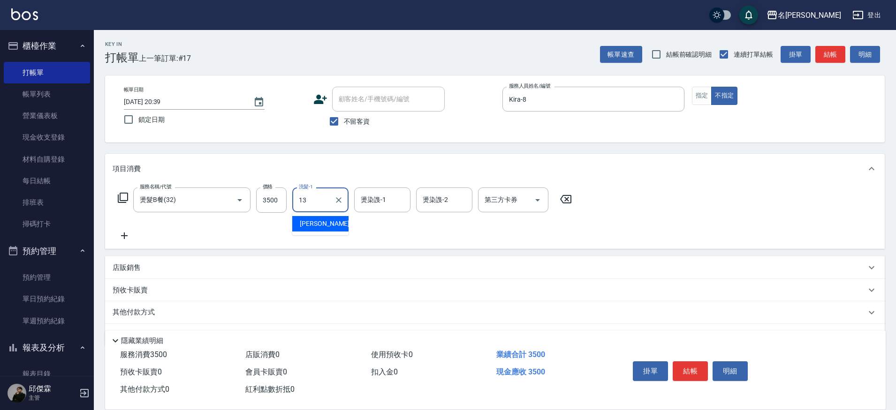
type input "[PERSON_NAME]-13"
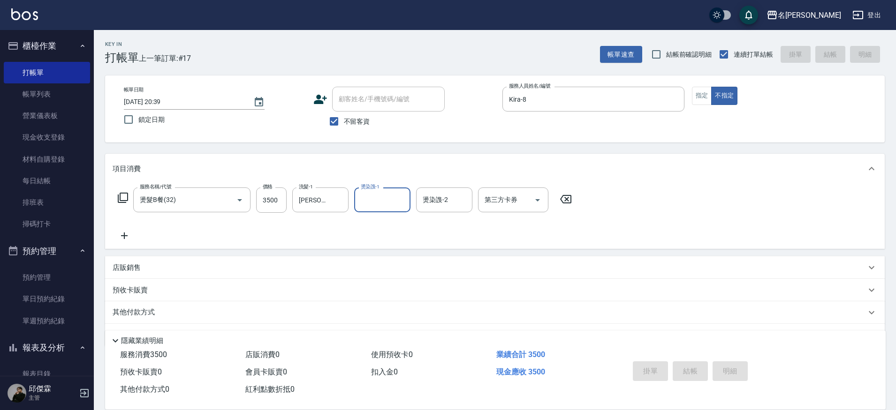
type input "[DATE] 20:40"
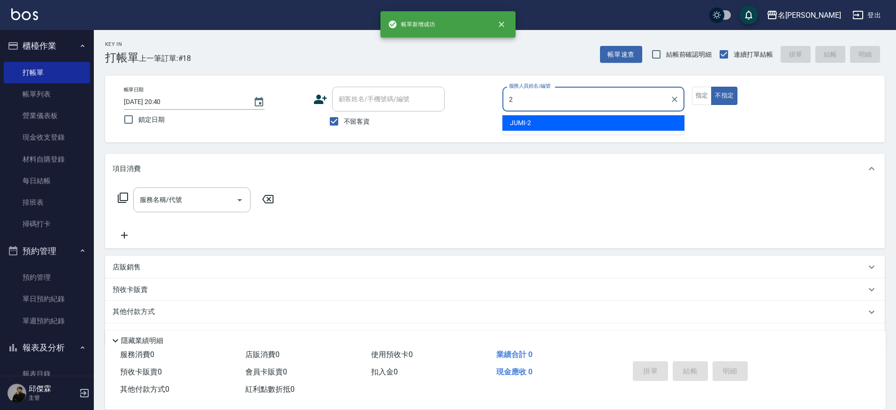
type input "JUMI-2"
type button "false"
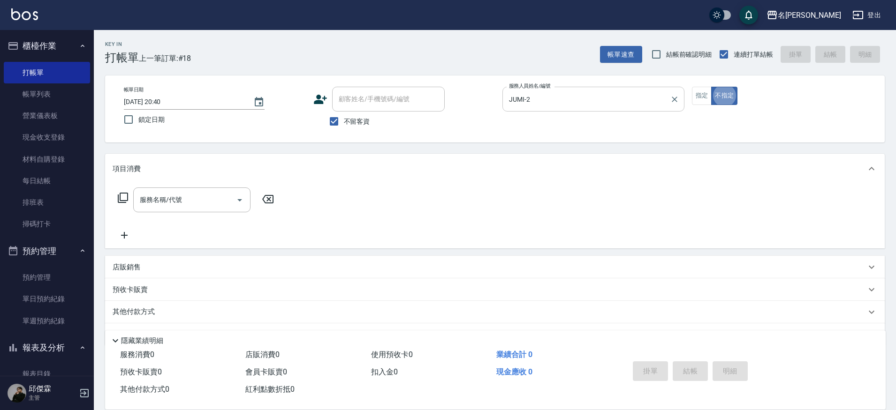
click at [634, 103] on input "JUMI-2" at bounding box center [586, 99] width 159 height 16
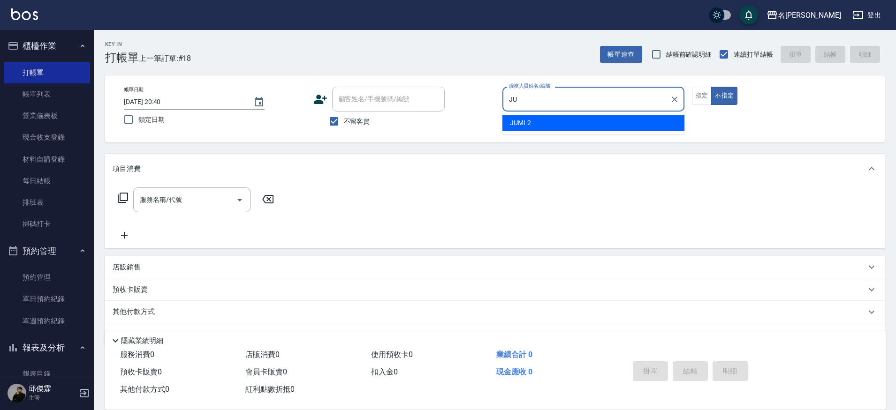
type input "J"
type input "Mina-3"
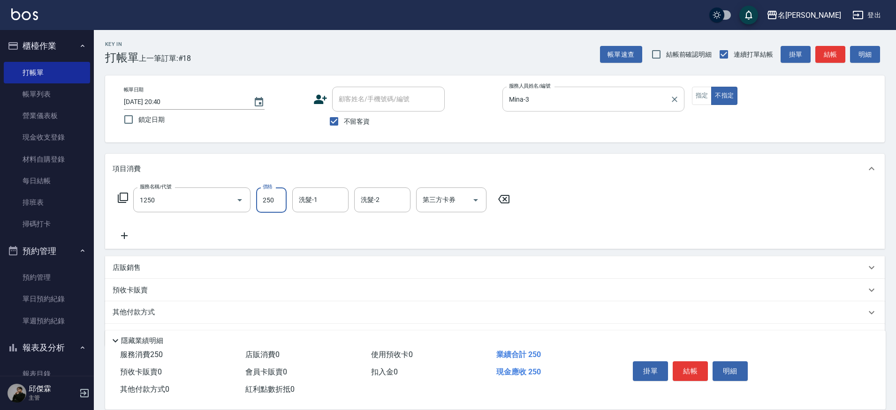
type input "一般洗(1250)"
type input "[PERSON_NAME]-13"
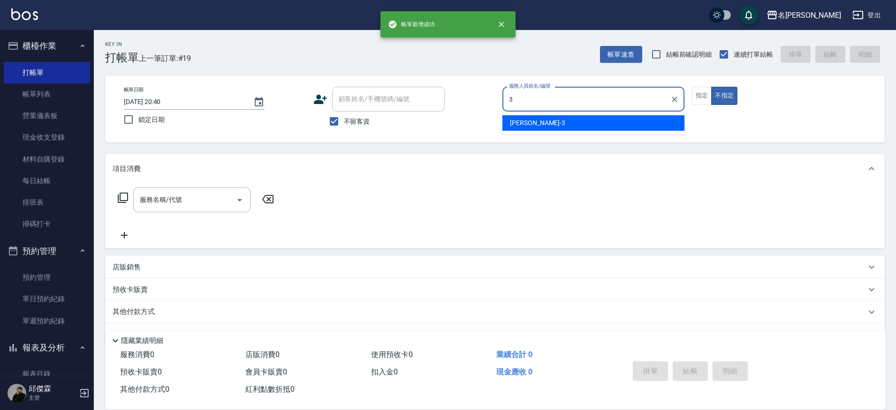
type input "Mina-3"
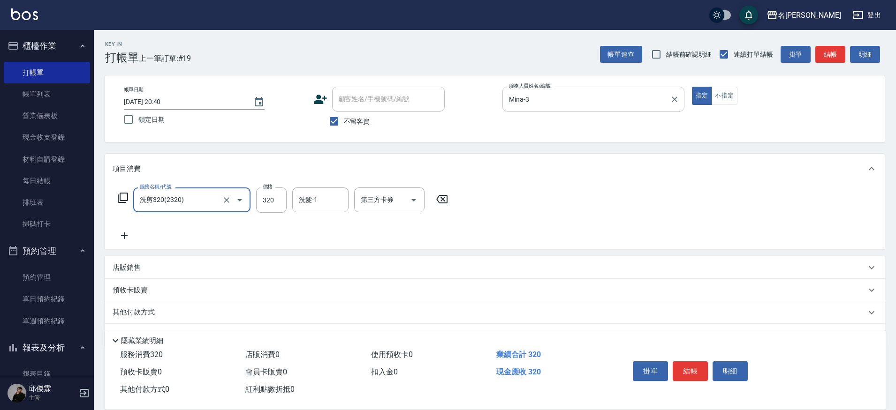
type input "洗剪320(2320)"
type input "Nini-23"
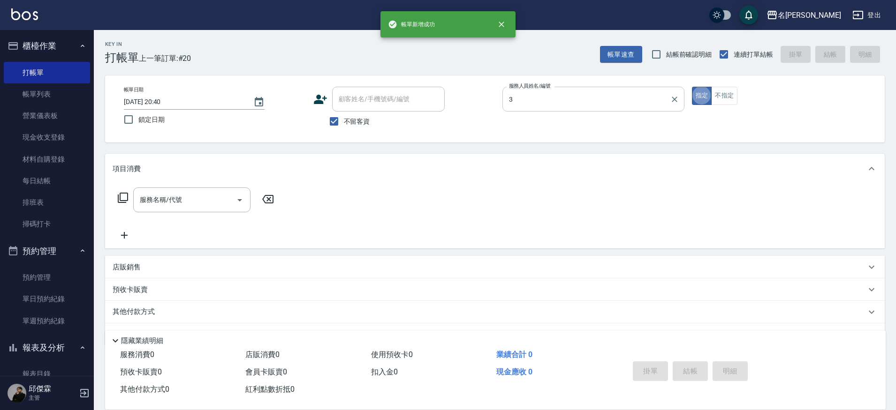
type input "Mina-3"
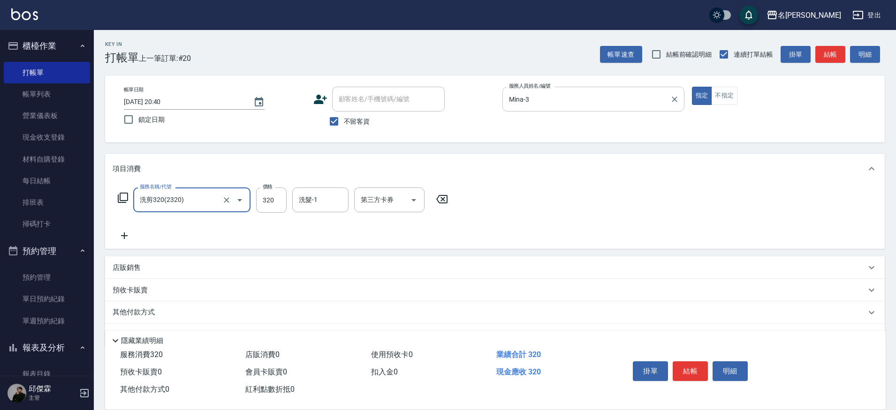
type input "洗剪320(2320)"
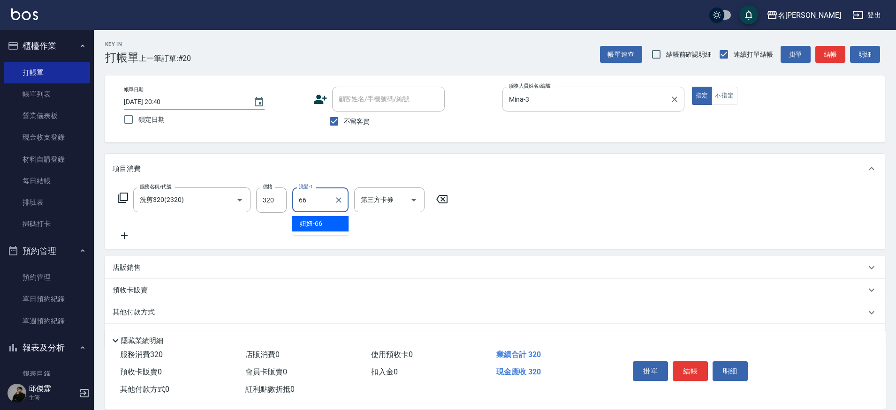
type input "妞妞-66"
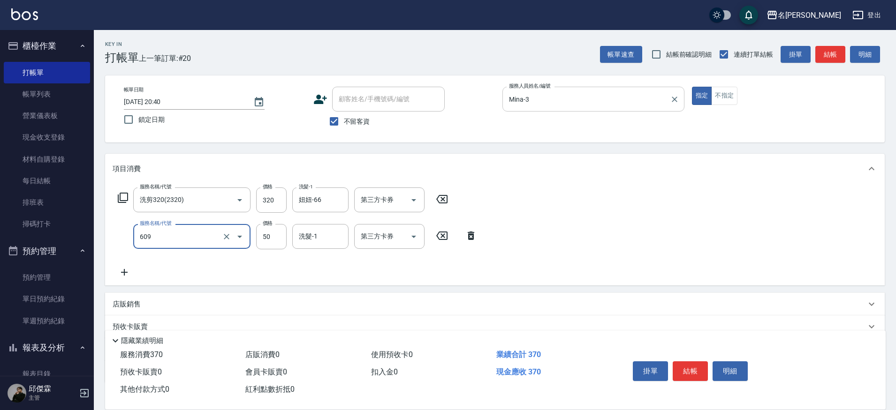
type input "精油(609)"
type input "妞妞-66"
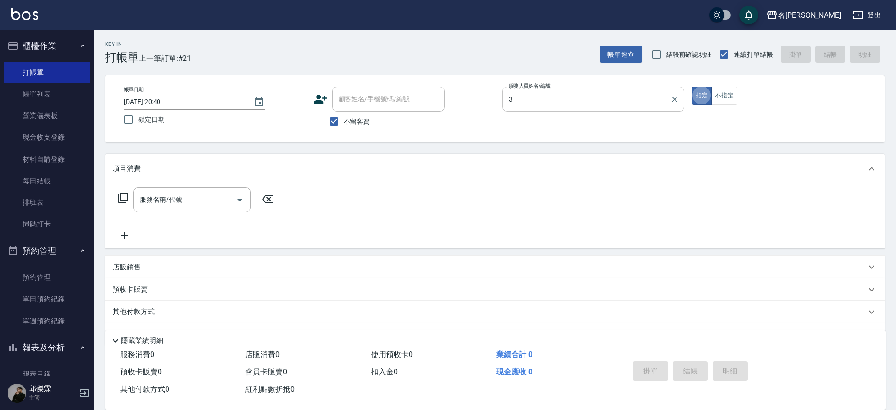
type input "Mina-3"
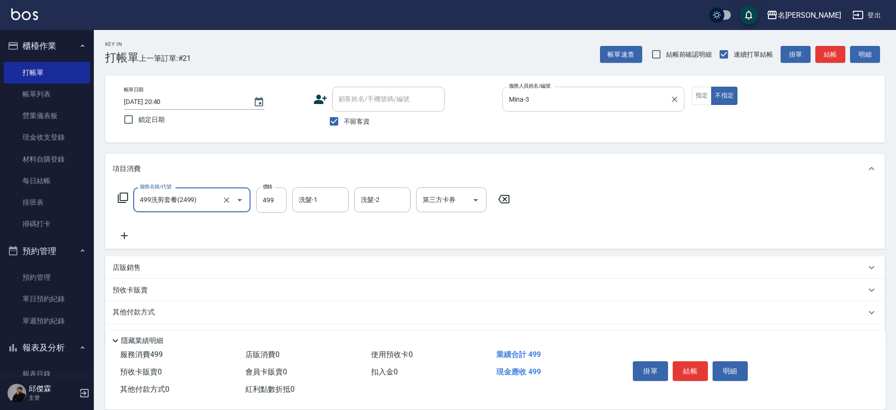
type input "499洗剪套餐(2499)"
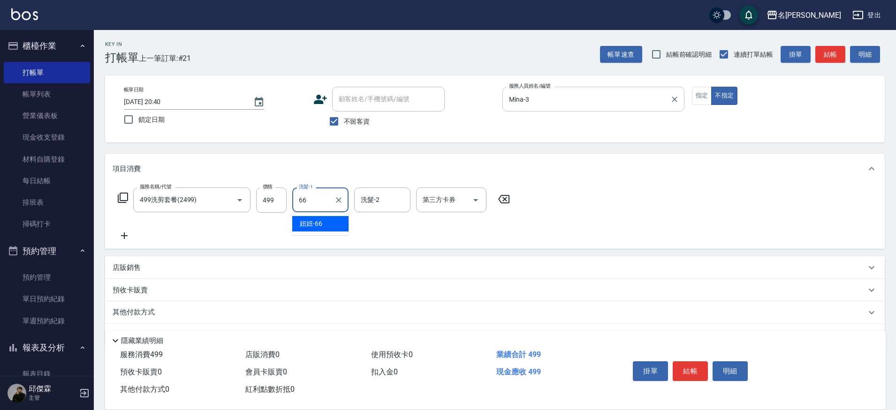
type input "妞妞-66"
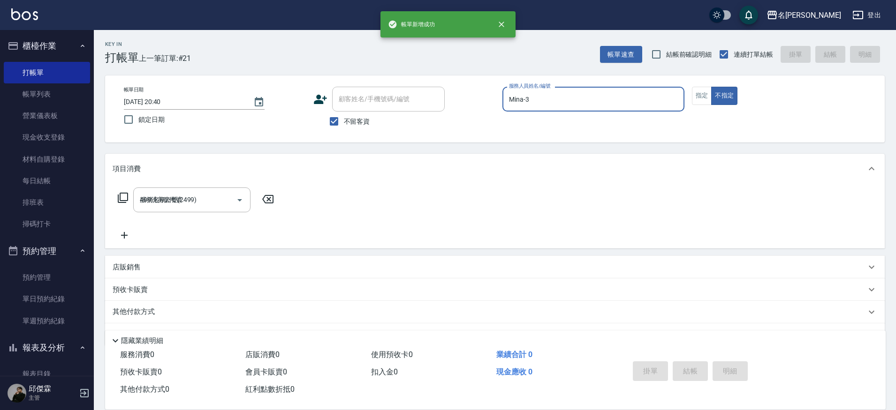
type input "[DATE] 20:41"
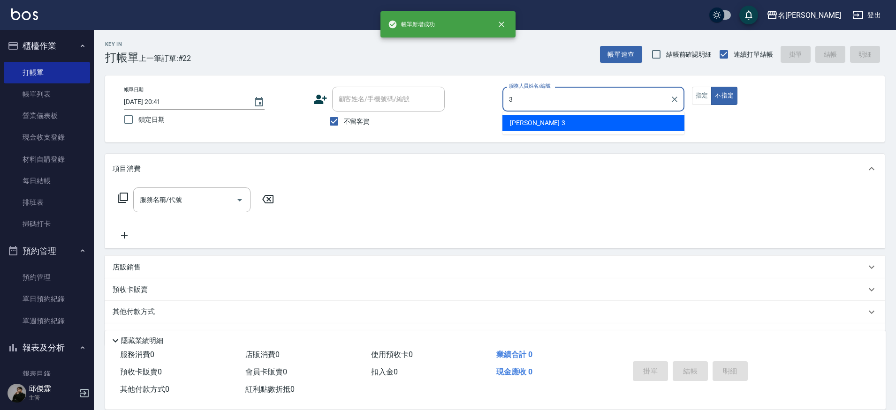
type input "Mina-3"
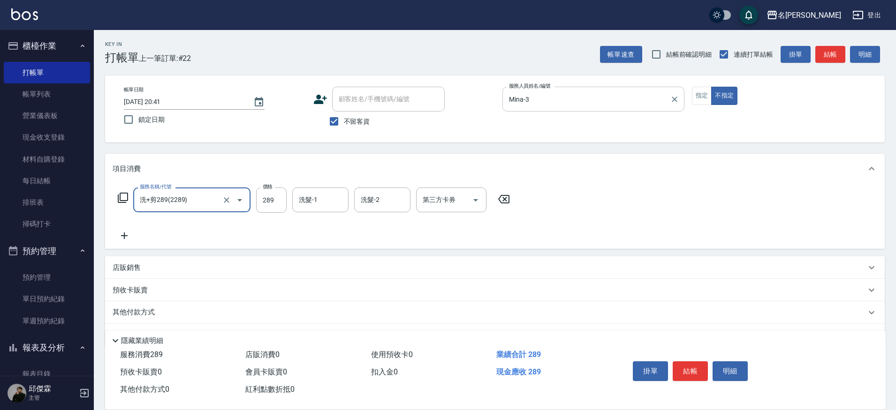
type input "洗+剪289(2289)"
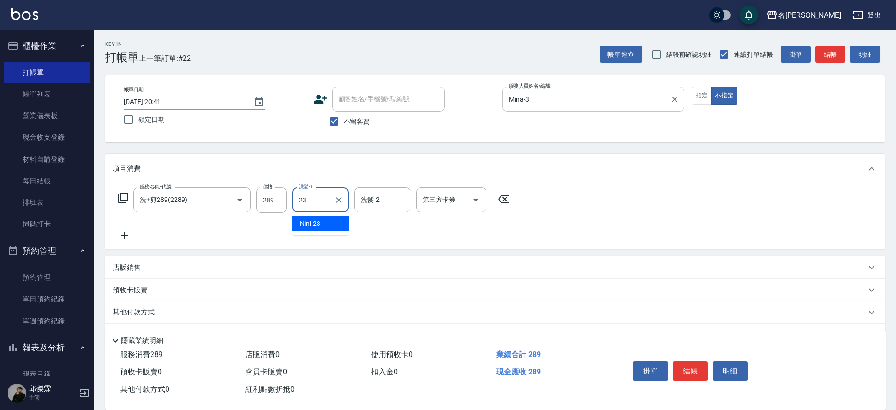
type input "Nini-23"
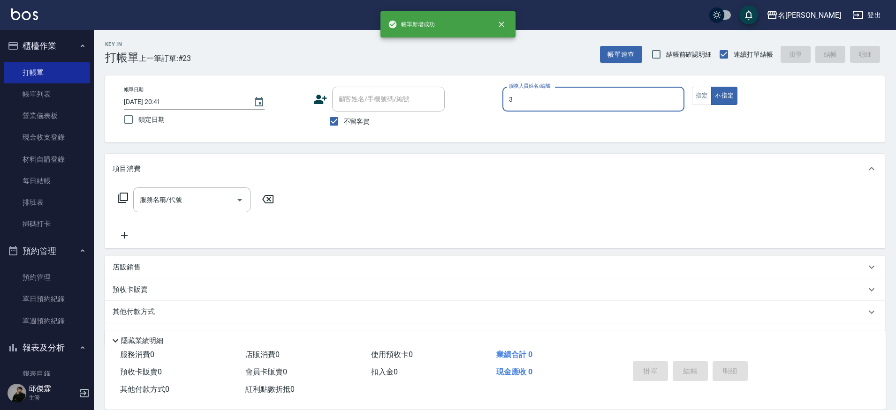
type input "Mina-3"
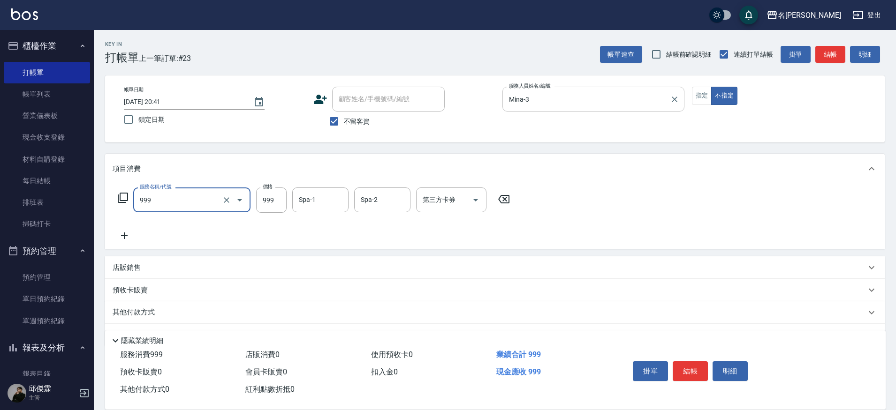
type input "精油SPA+剪髮(999)"
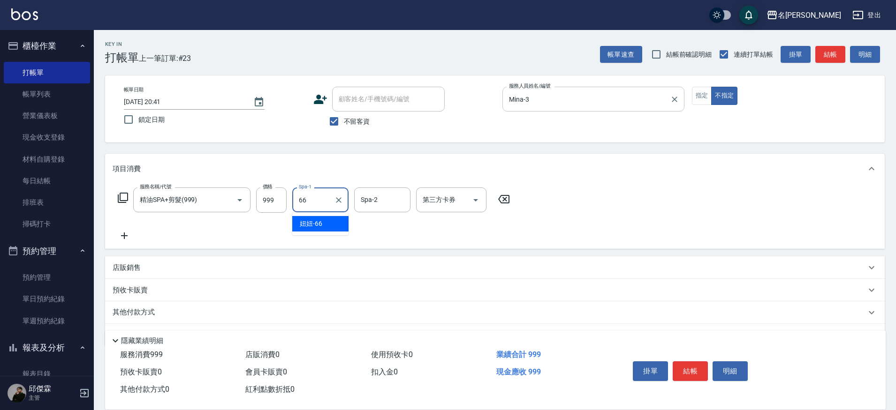
type input "妞妞-66"
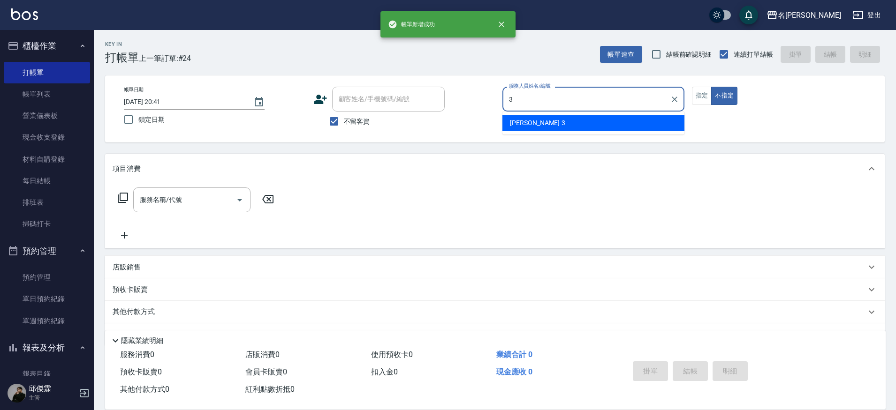
type input "Mina-3"
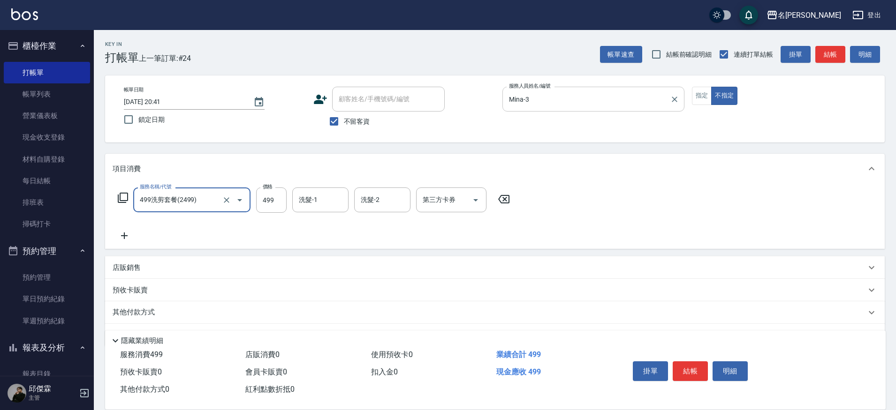
type input "499洗剪套餐(2499)"
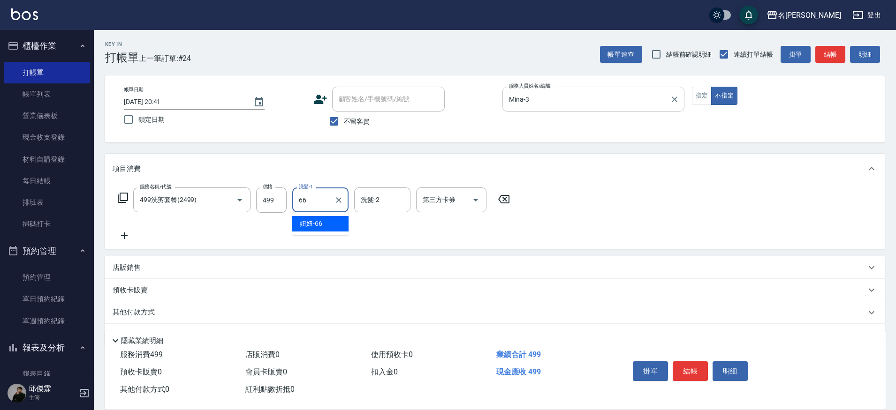
type input "妞妞-66"
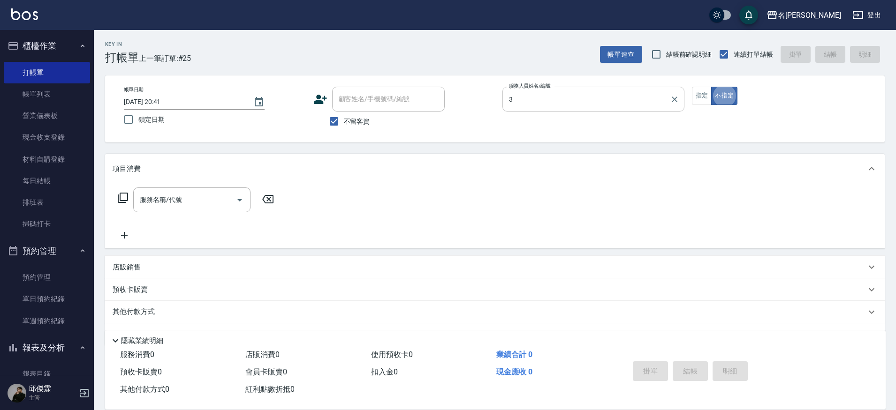
type input "Mina-3"
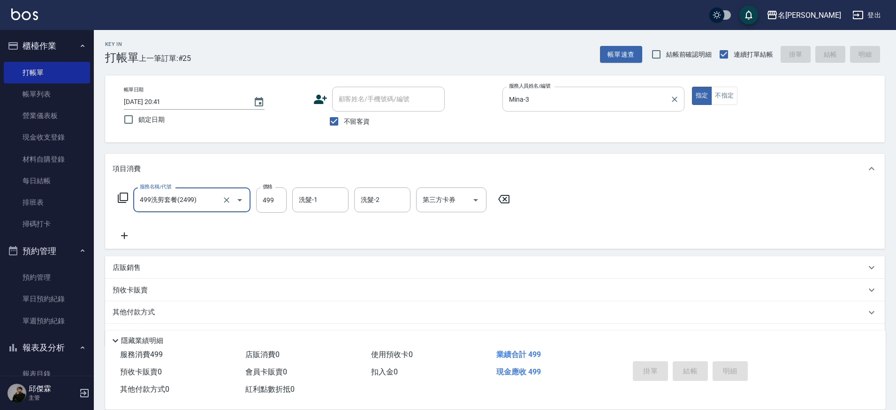
type input "499洗剪套餐(2499)"
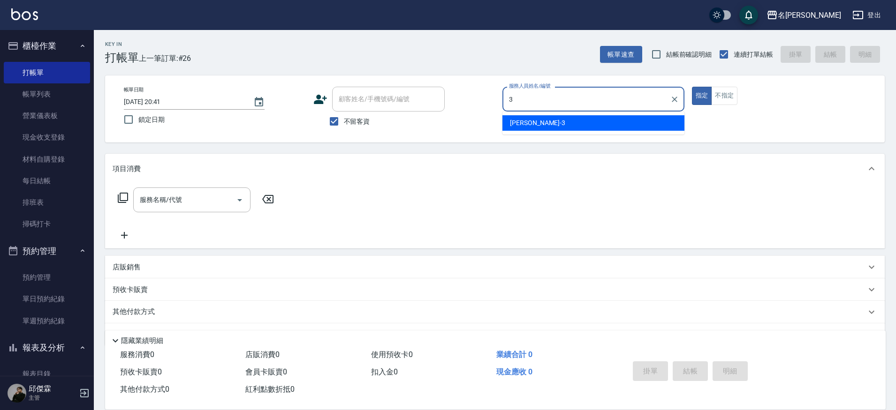
type input "Mina-3"
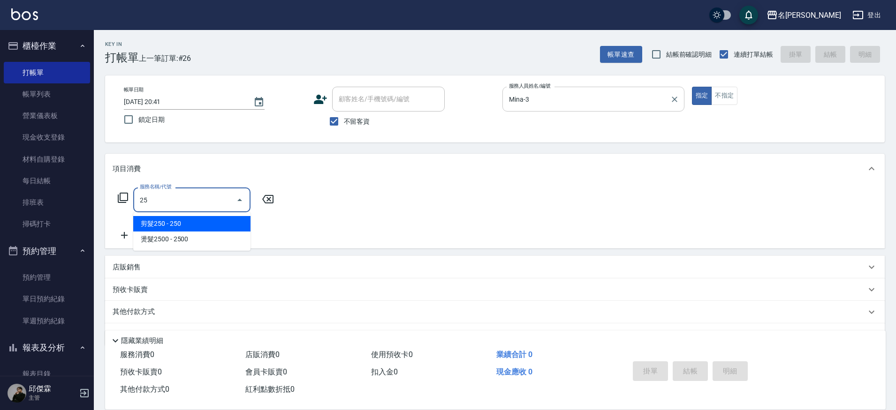
type input "2"
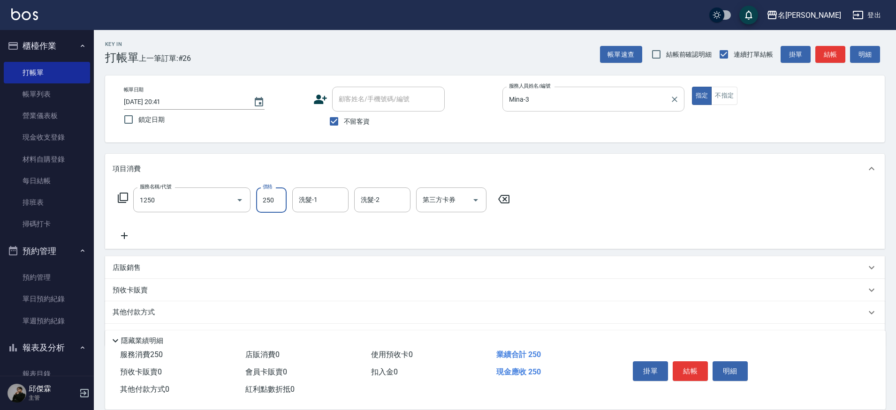
type input "一般洗(1250)"
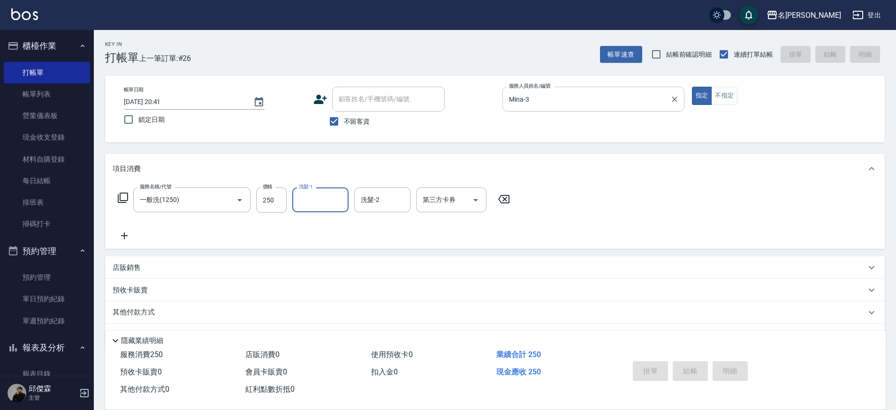
type input "[DATE] 20:42"
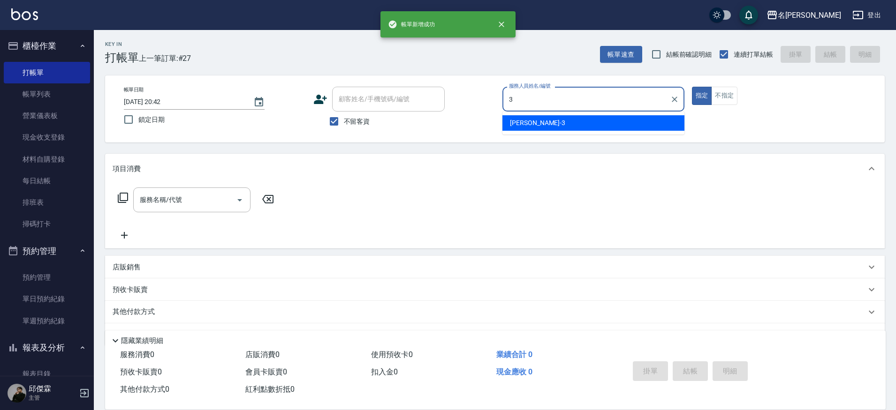
type input "Mina-3"
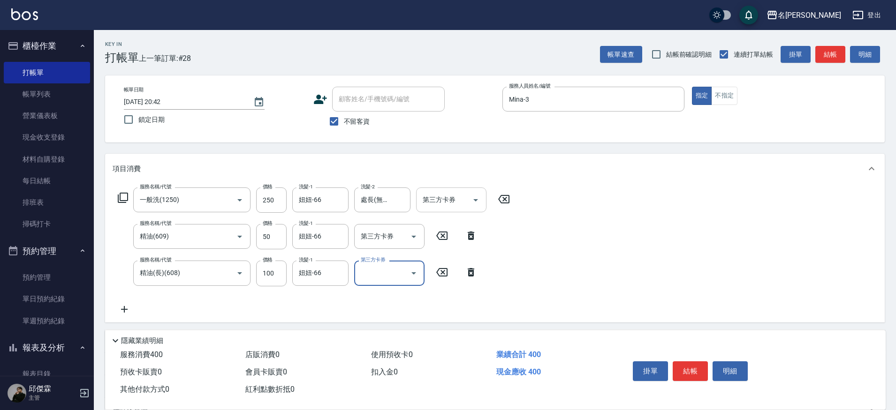
click at [483, 191] on div "第三方卡券" at bounding box center [451, 200] width 70 height 25
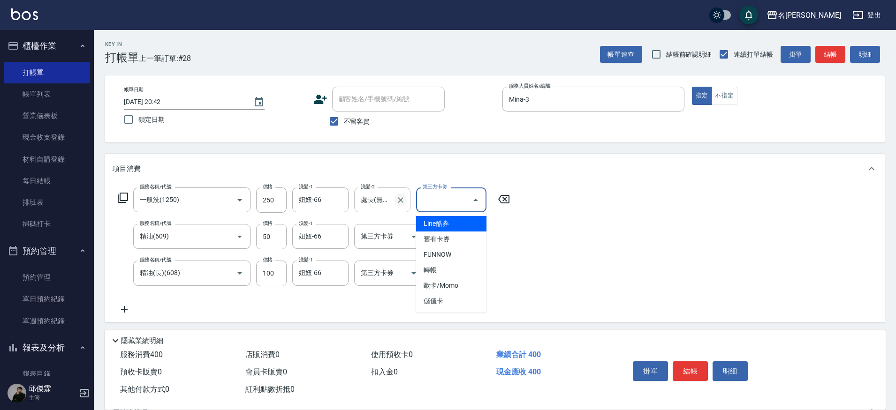
click at [400, 199] on icon "Clear" at bounding box center [401, 200] width 6 height 6
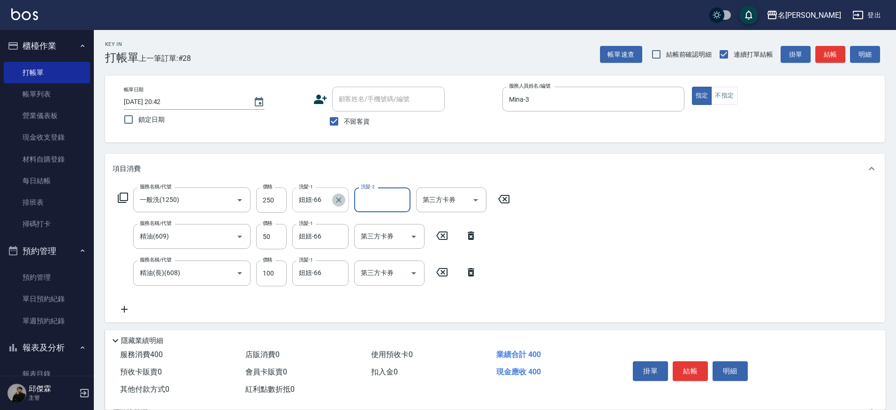
click at [335, 201] on icon "Clear" at bounding box center [338, 200] width 9 height 9
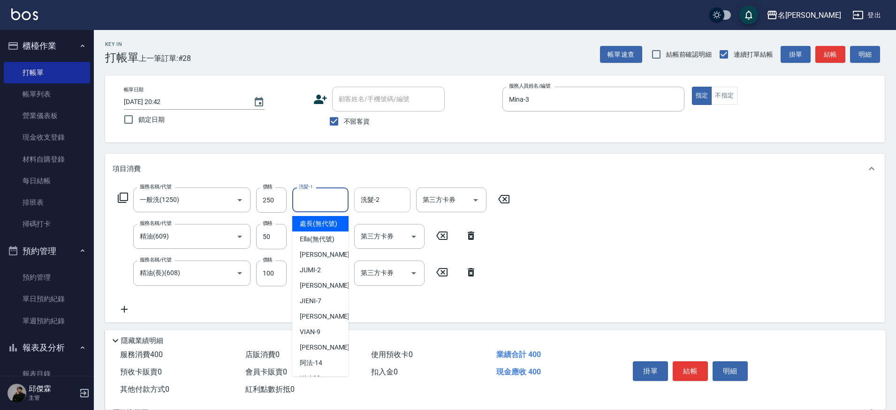
click at [327, 201] on input "洗髮-1" at bounding box center [320, 200] width 48 height 16
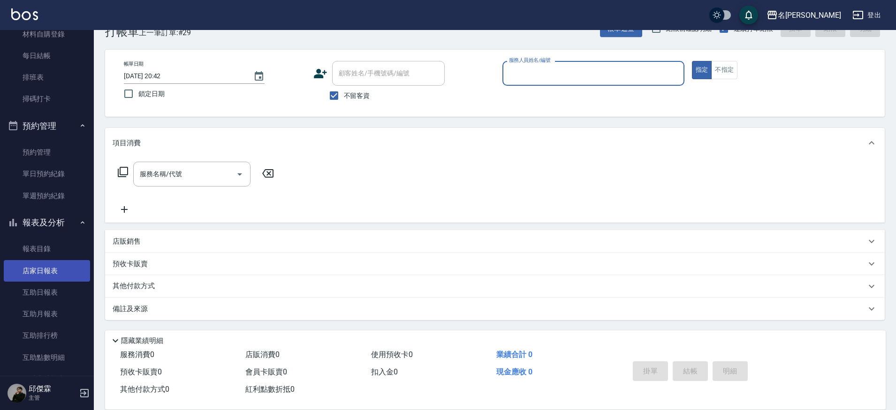
scroll to position [126, 0]
click at [51, 271] on link "店家日報表" at bounding box center [47, 270] width 86 height 22
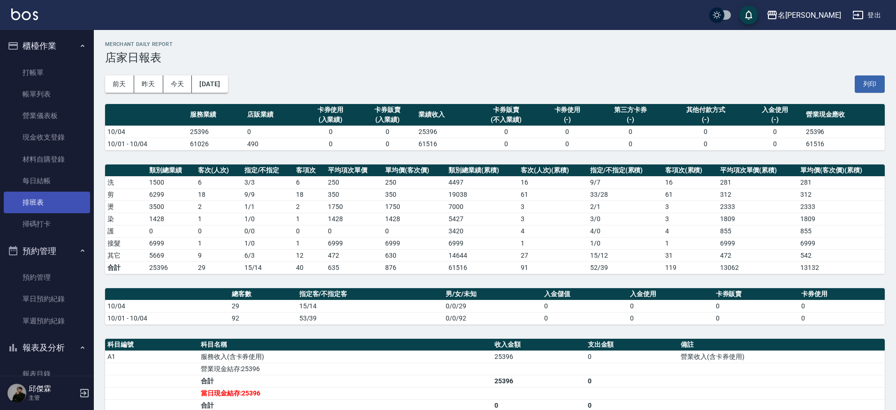
scroll to position [614, 0]
